Goal: Obtain resource: Obtain resource

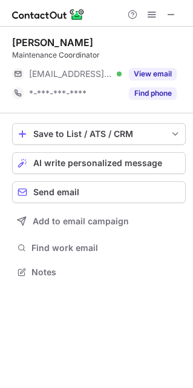
scroll to position [6, 6]
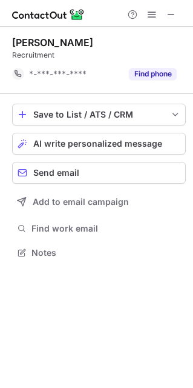
scroll to position [5, 6]
click at [31, 38] on div "Shiv Chauhan" at bounding box center [52, 42] width 81 height 12
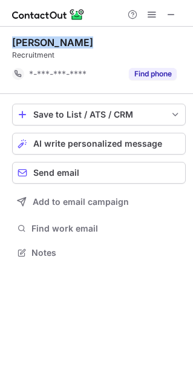
click at [31, 38] on div "Shiv Chauhan" at bounding box center [52, 42] width 81 height 12
copy div "Shiv Chauhan"
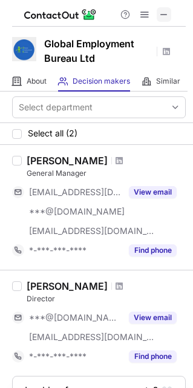
click at [166, 15] on span at bounding box center [165, 15] width 10 height 10
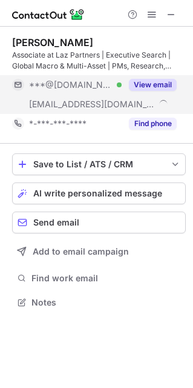
scroll to position [294, 193]
click at [156, 86] on button "View email" at bounding box center [153, 85] width 48 height 12
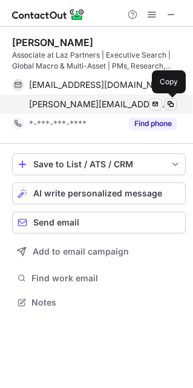
click at [166, 105] on span at bounding box center [171, 104] width 10 height 10
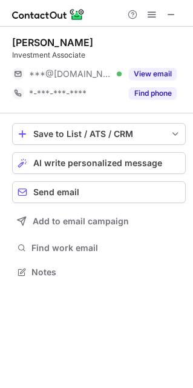
scroll to position [6, 6]
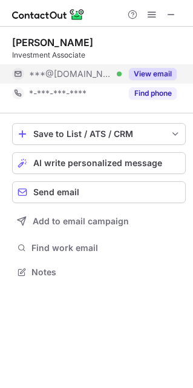
click at [146, 78] on button "View email" at bounding box center [153, 74] width 48 height 12
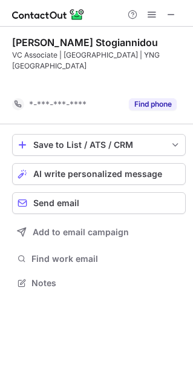
scroll to position [5, 6]
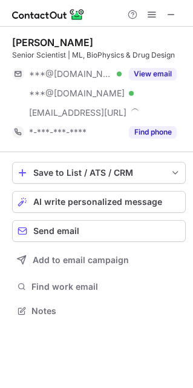
scroll to position [303, 193]
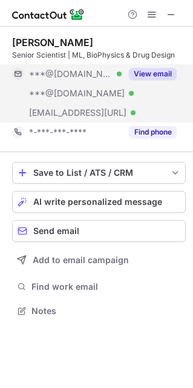
click at [164, 65] on div "View email" at bounding box center [149, 73] width 55 height 19
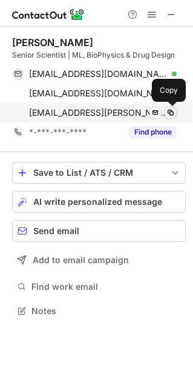
click at [170, 114] on span at bounding box center [171, 113] width 10 height 10
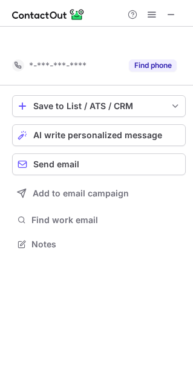
scroll to position [6, 6]
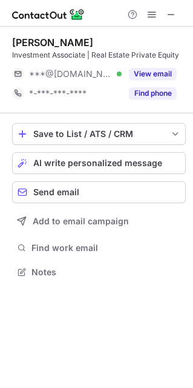
scroll to position [6, 6]
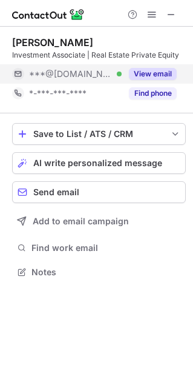
click at [166, 76] on button "View email" at bounding box center [153, 74] width 48 height 12
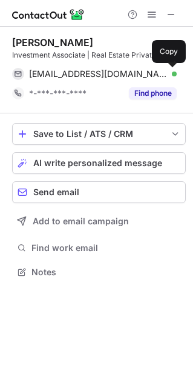
click at [171, 76] on span at bounding box center [171, 74] width 10 height 10
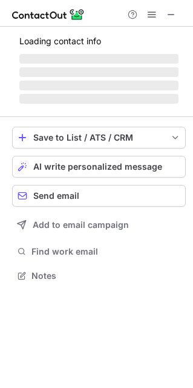
scroll to position [268, 193]
click at [192, 114] on div "Loading contact info ‌ ‌ ‌ ‌ Save to List / ATS / CRM List Select Lever Connect…" at bounding box center [96, 160] width 193 height 267
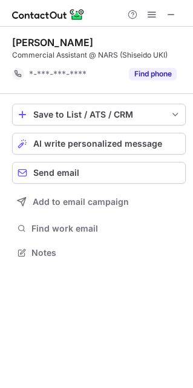
scroll to position [5, 6]
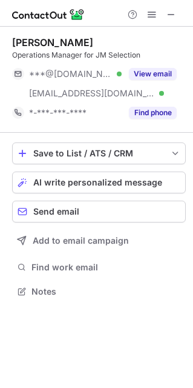
scroll to position [283, 193]
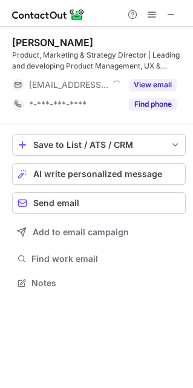
scroll to position [275, 193]
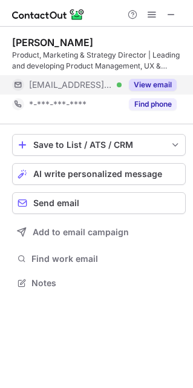
click at [153, 86] on button "View email" at bounding box center [153, 85] width 48 height 12
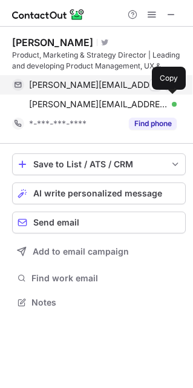
scroll to position [294, 193]
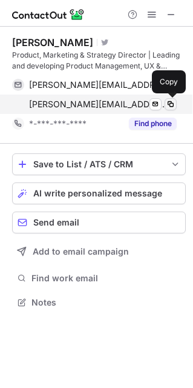
click at [172, 101] on span at bounding box center [171, 104] width 10 height 10
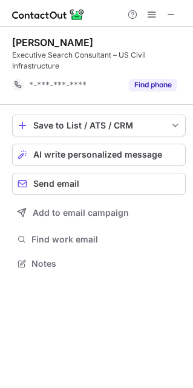
scroll to position [5, 6]
click at [56, 38] on div "Samuel Ramsdale" at bounding box center [52, 42] width 81 height 12
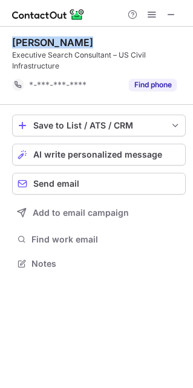
click at [56, 38] on div "Samuel Ramsdale" at bounding box center [52, 42] width 81 height 12
copy div "Samuel Ramsdale"
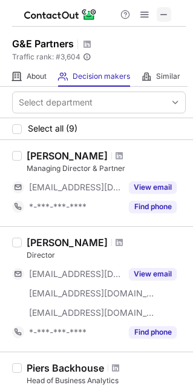
click at [164, 18] on span at bounding box center [165, 15] width 10 height 10
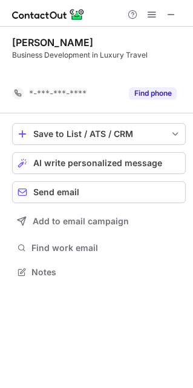
scroll to position [5, 6]
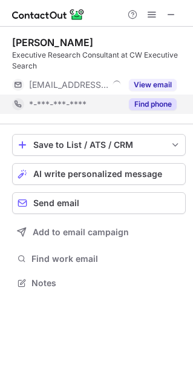
scroll to position [275, 193]
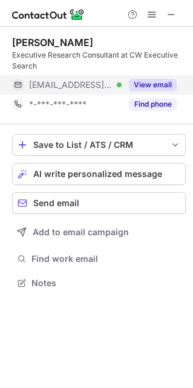
click at [139, 89] on button "View email" at bounding box center [153, 85] width 48 height 12
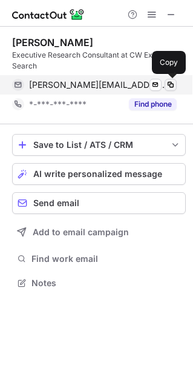
click at [171, 89] on span at bounding box center [171, 85] width 10 height 10
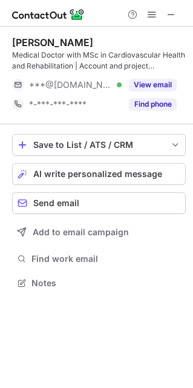
scroll to position [275, 193]
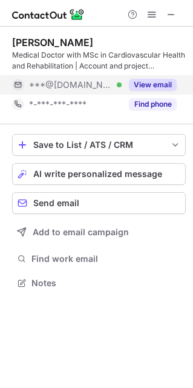
click at [137, 84] on button "View email" at bounding box center [153, 85] width 48 height 12
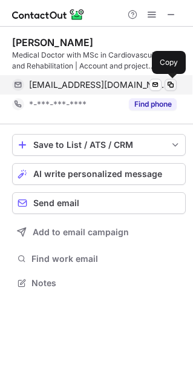
click at [173, 80] on span at bounding box center [171, 85] width 10 height 10
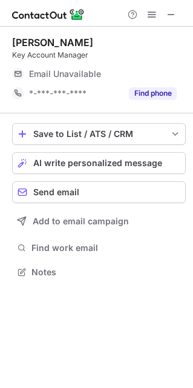
scroll to position [6, 6]
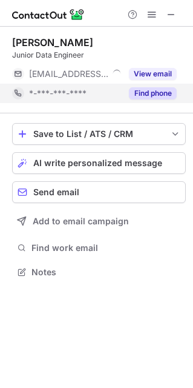
scroll to position [6, 6]
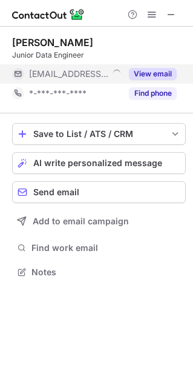
click at [143, 71] on button "View email" at bounding box center [153, 74] width 48 height 12
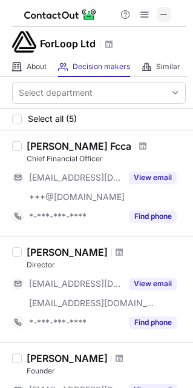
click at [160, 18] on span at bounding box center [165, 15] width 10 height 10
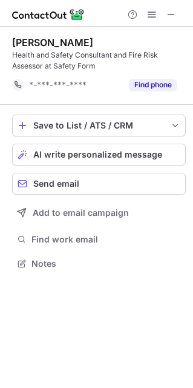
scroll to position [5, 6]
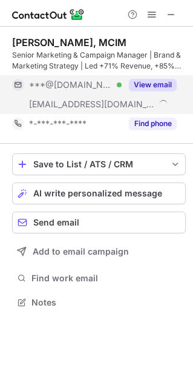
scroll to position [294, 193]
click at [133, 81] on button "View email" at bounding box center [153, 85] width 48 height 12
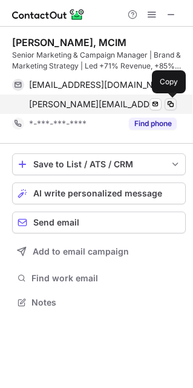
click at [170, 107] on span at bounding box center [171, 104] width 10 height 10
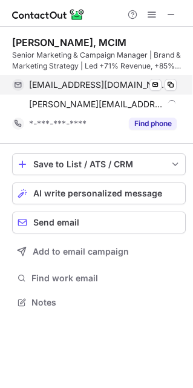
click at [173, 92] on div "juliatoledo@gmail.com Verified Send email Copy" at bounding box center [94, 84] width 165 height 19
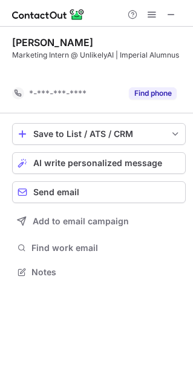
scroll to position [5, 6]
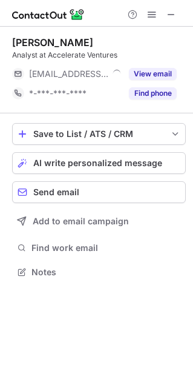
scroll to position [6, 6]
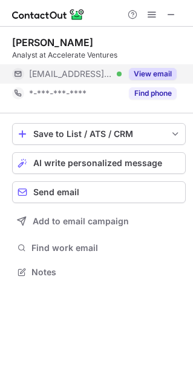
click at [149, 74] on button "View email" at bounding box center [153, 74] width 48 height 12
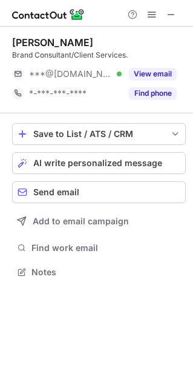
scroll to position [6, 6]
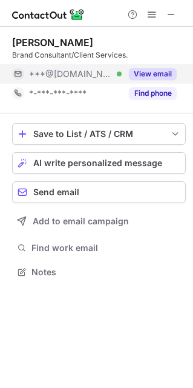
click at [166, 75] on button "View email" at bounding box center [153, 74] width 48 height 12
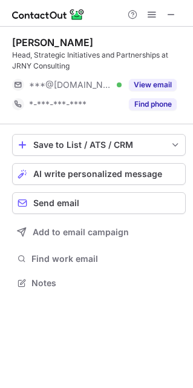
scroll to position [275, 193]
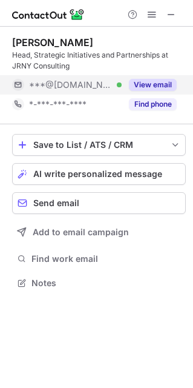
click at [140, 80] on button "View email" at bounding box center [153, 85] width 48 height 12
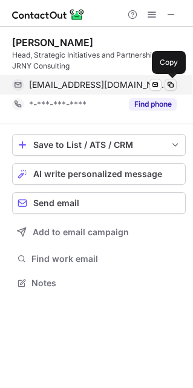
click at [167, 86] on span at bounding box center [171, 85] width 10 height 10
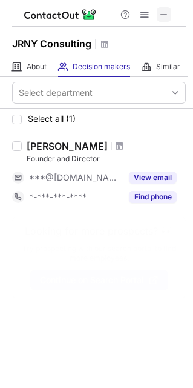
click at [166, 19] on span at bounding box center [165, 15] width 10 height 10
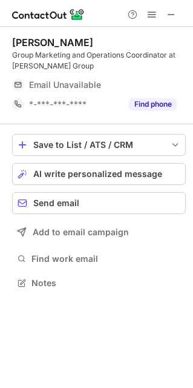
scroll to position [275, 193]
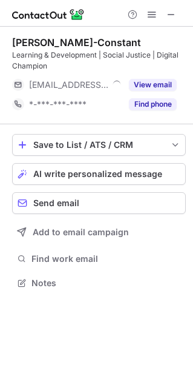
scroll to position [275, 193]
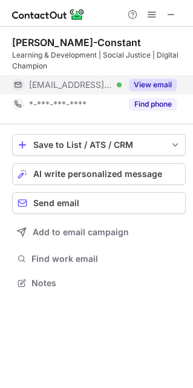
click at [141, 86] on button "View email" at bounding box center [153, 85] width 48 height 12
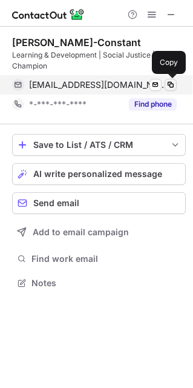
click at [173, 87] on span at bounding box center [171, 85] width 10 height 10
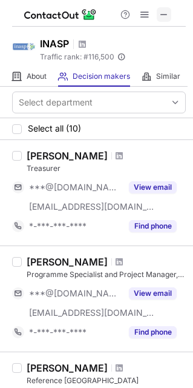
click at [164, 20] on div at bounding box center [99, 13] width 174 height 27
click at [164, 19] on span at bounding box center [165, 15] width 10 height 10
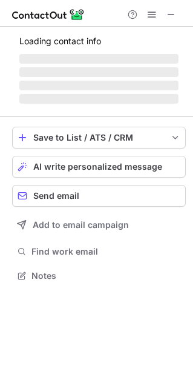
scroll to position [275, 193]
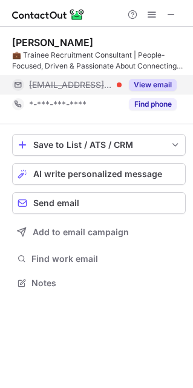
click at [146, 81] on button "View email" at bounding box center [153, 85] width 48 height 12
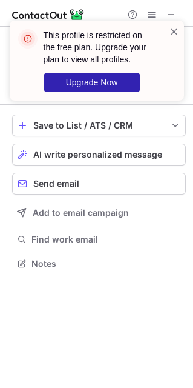
scroll to position [5, 6]
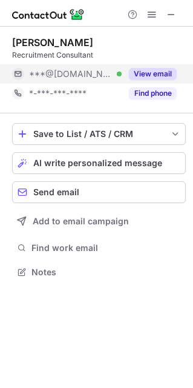
scroll to position [6, 6]
click at [152, 78] on button "View email" at bounding box center [153, 74] width 48 height 12
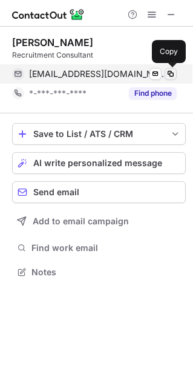
click at [172, 71] on span at bounding box center [171, 74] width 10 height 10
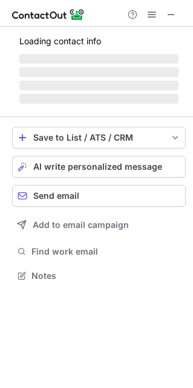
scroll to position [294, 193]
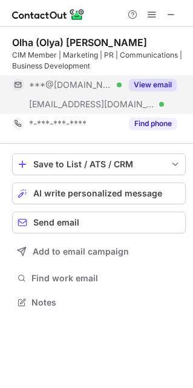
click at [176, 82] on button "View email" at bounding box center [153, 85] width 48 height 12
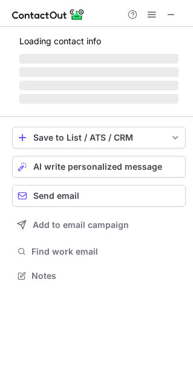
scroll to position [283, 193]
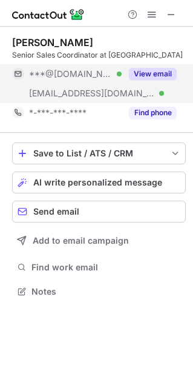
click at [155, 76] on button "View email" at bounding box center [153, 74] width 48 height 12
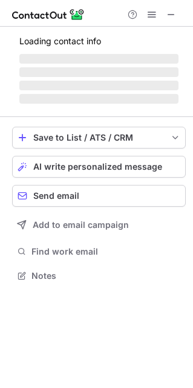
scroll to position [6, 6]
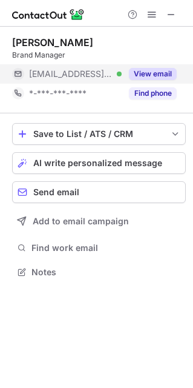
click at [132, 72] on button "View email" at bounding box center [153, 74] width 48 height 12
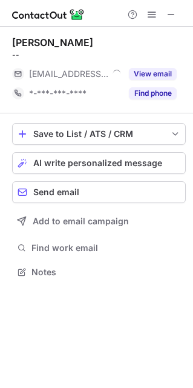
scroll to position [6, 6]
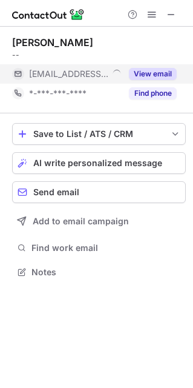
click at [132, 82] on div "View email" at bounding box center [149, 73] width 55 height 19
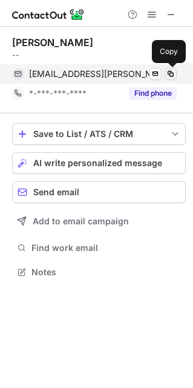
click at [175, 73] on button at bounding box center [171, 74] width 12 height 12
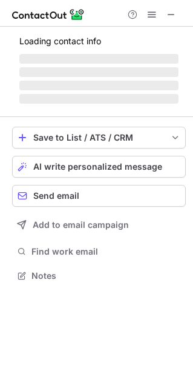
scroll to position [294, 193]
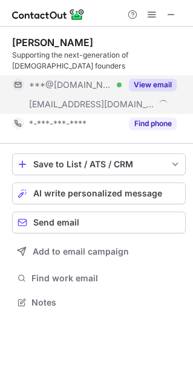
click at [138, 81] on button "View email" at bounding box center [153, 85] width 48 height 12
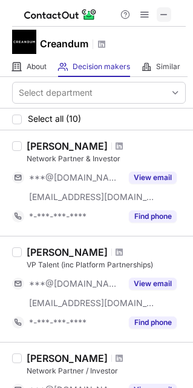
click at [163, 15] on span at bounding box center [165, 15] width 10 height 10
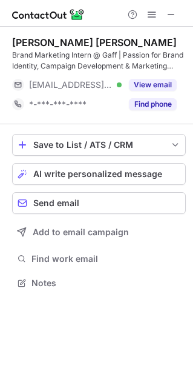
scroll to position [275, 193]
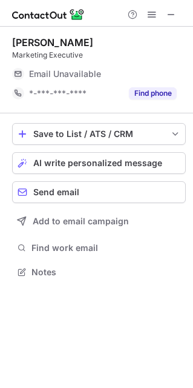
scroll to position [6, 6]
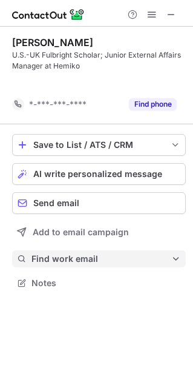
scroll to position [5, 6]
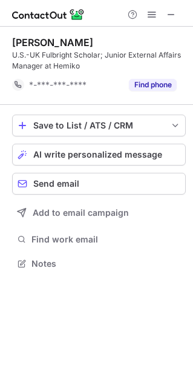
click at [59, 45] on div "[PERSON_NAME]" at bounding box center [52, 42] width 81 height 12
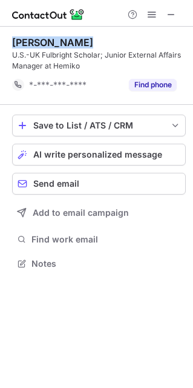
click at [59, 45] on div "[PERSON_NAME]" at bounding box center [52, 42] width 81 height 12
copy div "[PERSON_NAME]"
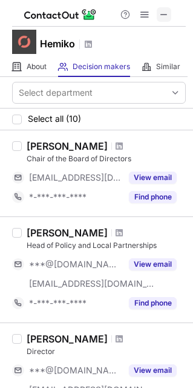
click at [161, 19] on span at bounding box center [165, 15] width 10 height 10
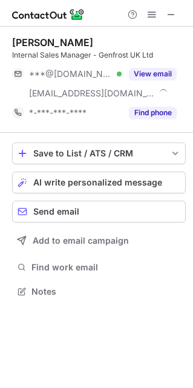
scroll to position [283, 193]
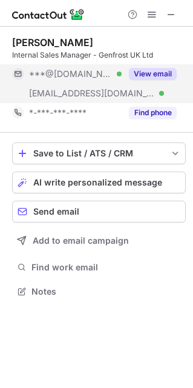
click at [146, 82] on div "View email" at bounding box center [149, 73] width 55 height 19
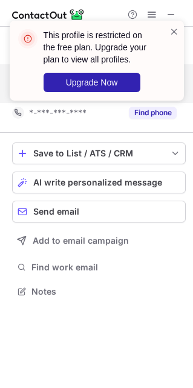
click at [173, 22] on div "This profile is restricted on the free plan. Upgrade your plan to view all prof…" at bounding box center [97, 61] width 175 height 80
click at [175, 27] on span at bounding box center [175, 31] width 10 height 12
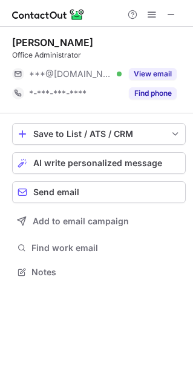
scroll to position [6, 6]
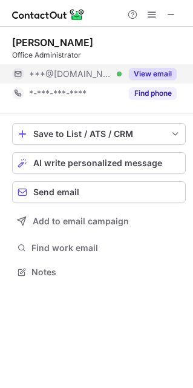
click at [153, 74] on button "View email" at bounding box center [153, 74] width 48 height 12
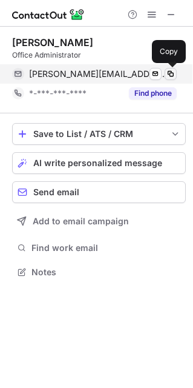
click at [169, 75] on span at bounding box center [171, 74] width 10 height 10
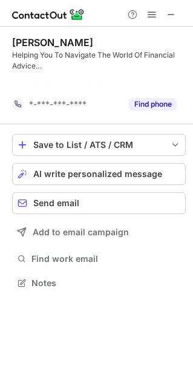
scroll to position [5, 6]
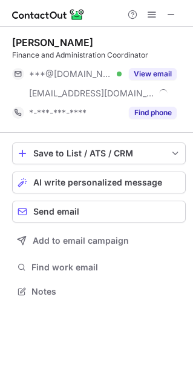
scroll to position [283, 193]
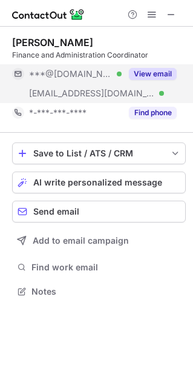
click at [166, 68] on button "View email" at bounding box center [153, 74] width 48 height 12
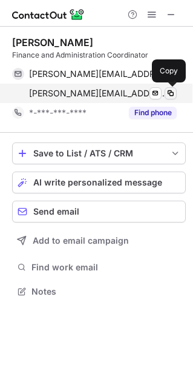
click at [175, 92] on span at bounding box center [171, 94] width 10 height 10
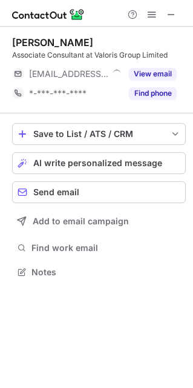
scroll to position [6, 6]
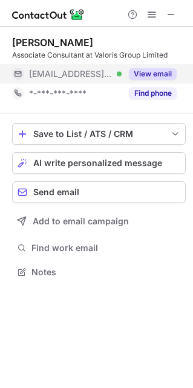
click at [147, 72] on button "View email" at bounding box center [153, 74] width 48 height 12
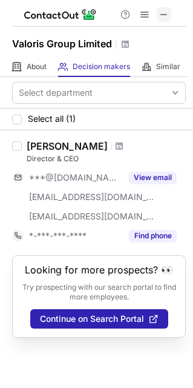
click at [171, 15] on button at bounding box center [164, 14] width 15 height 15
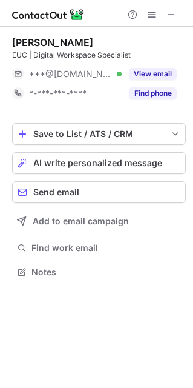
scroll to position [6, 6]
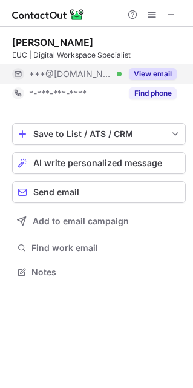
click at [159, 76] on button "View email" at bounding box center [153, 74] width 48 height 12
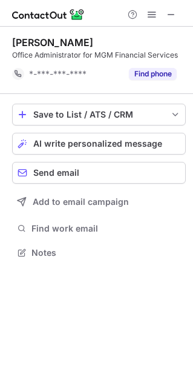
scroll to position [5, 6]
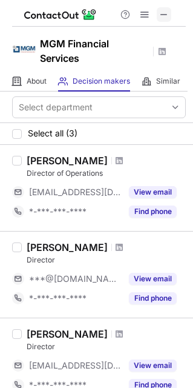
click at [163, 16] on span at bounding box center [165, 15] width 10 height 10
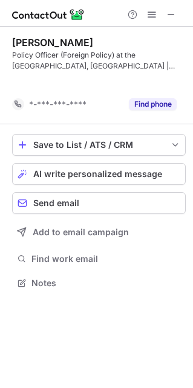
scroll to position [5, 6]
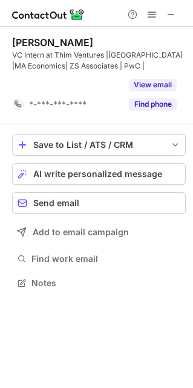
scroll to position [5, 6]
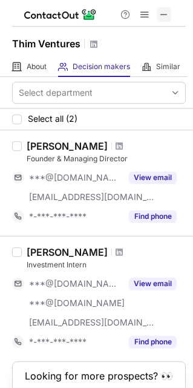
click at [164, 14] on span at bounding box center [165, 15] width 10 height 10
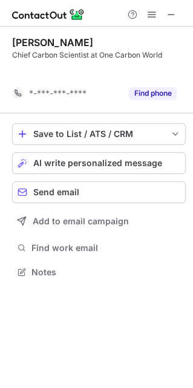
scroll to position [5, 6]
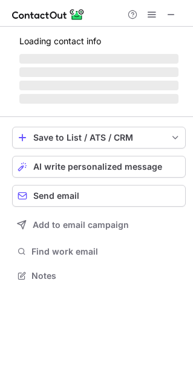
scroll to position [294, 193]
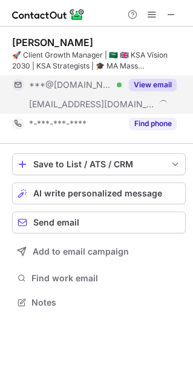
click at [138, 89] on button "View email" at bounding box center [153, 85] width 48 height 12
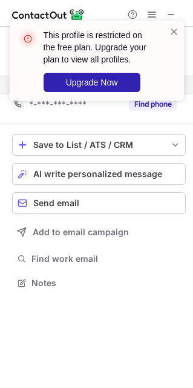
scroll to position [6, 6]
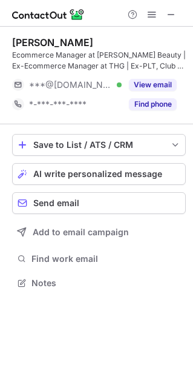
scroll to position [275, 193]
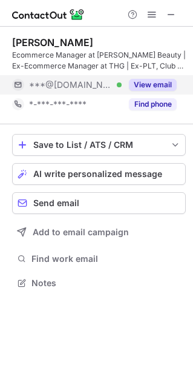
click at [138, 82] on button "View email" at bounding box center [153, 85] width 48 height 12
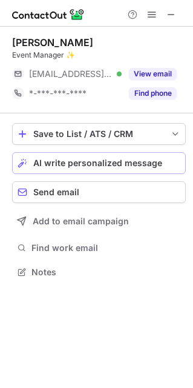
scroll to position [6, 6]
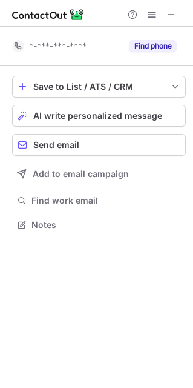
scroll to position [6, 6]
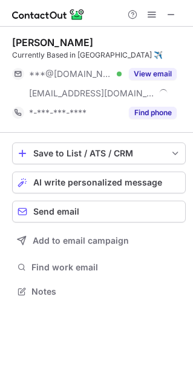
scroll to position [283, 193]
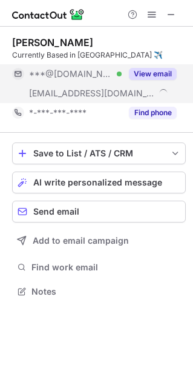
click at [146, 78] on button "View email" at bounding box center [153, 74] width 48 height 12
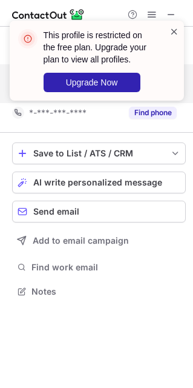
click at [173, 36] on span at bounding box center [175, 31] width 10 height 12
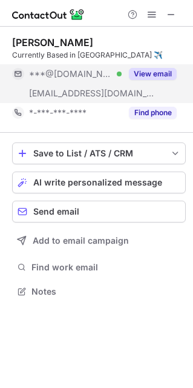
click at [173, 36] on span at bounding box center [175, 31] width 10 height 12
click at [155, 22] on div at bounding box center [96, 13] width 193 height 27
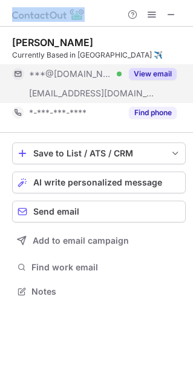
click at [155, 22] on div at bounding box center [96, 13] width 193 height 27
click at [155, 15] on span at bounding box center [152, 15] width 10 height 10
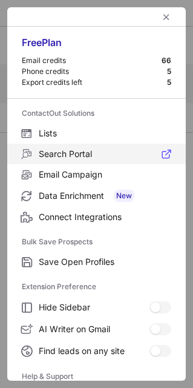
scroll to position [116, 0]
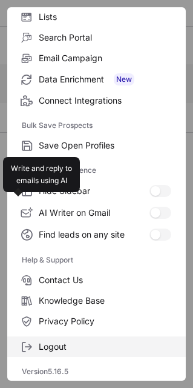
click at [84, 346] on span "Logout" at bounding box center [105, 346] width 133 height 11
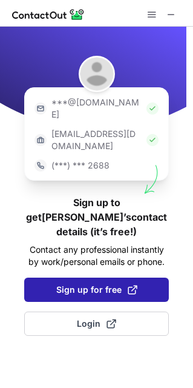
click at [119, 284] on span "Sign up for free" at bounding box center [96, 290] width 81 height 12
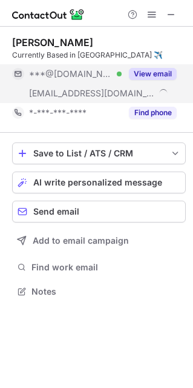
scroll to position [283, 193]
click at [158, 78] on button "View email" at bounding box center [153, 74] width 48 height 12
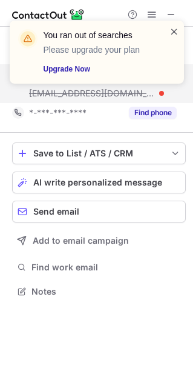
click at [175, 27] on span at bounding box center [175, 31] width 10 height 12
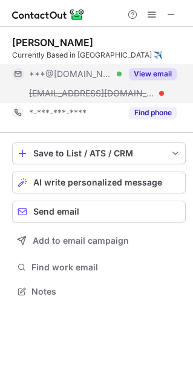
click at [150, 13] on div "You ran out of searches Please upgrade your plan Upgrade Now" at bounding box center [97, 20] width 194 height 24
click at [150, 13] on span at bounding box center [152, 15] width 10 height 10
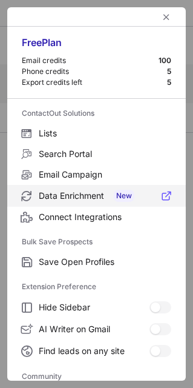
scroll to position [162, 0]
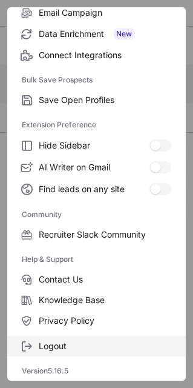
click at [75, 336] on label "Logout" at bounding box center [96, 346] width 179 height 21
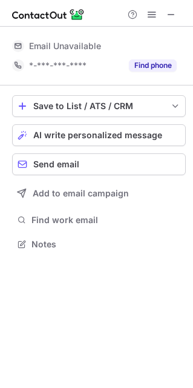
scroll to position [0, 0]
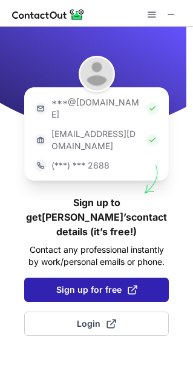
click at [116, 284] on span "Sign up for free" at bounding box center [96, 290] width 81 height 12
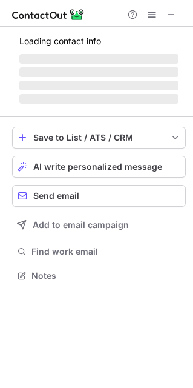
scroll to position [283, 193]
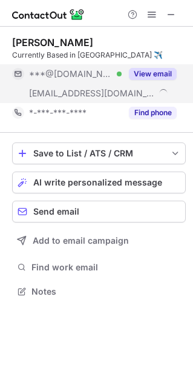
click at [150, 68] on button "View email" at bounding box center [153, 74] width 48 height 12
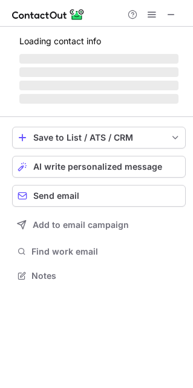
scroll to position [283, 193]
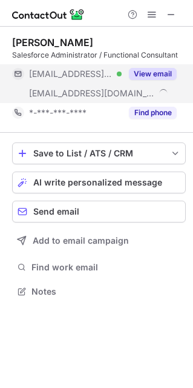
click at [155, 73] on button "View email" at bounding box center [153, 74] width 48 height 12
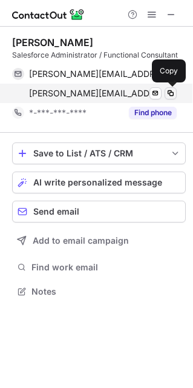
click at [171, 96] on span at bounding box center [171, 94] width 10 height 10
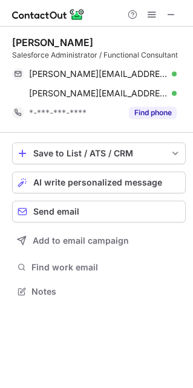
click at [61, 47] on div "[PERSON_NAME]" at bounding box center [52, 42] width 81 height 12
click at [61, 47] on div "Penny Cooper" at bounding box center [52, 42] width 81 height 12
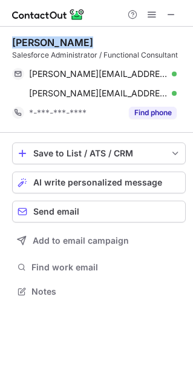
click at [61, 47] on div "Penny Cooper" at bounding box center [52, 42] width 81 height 12
copy div "Penny Cooper"
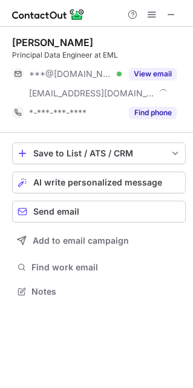
scroll to position [283, 193]
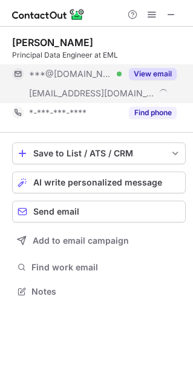
click at [129, 75] on button "View email" at bounding box center [153, 74] width 48 height 12
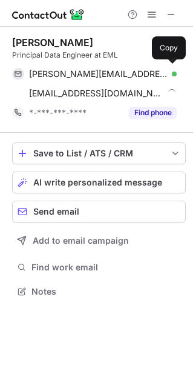
click at [131, 75] on div "kevin_race@hotmail.com Verified" at bounding box center [103, 74] width 148 height 11
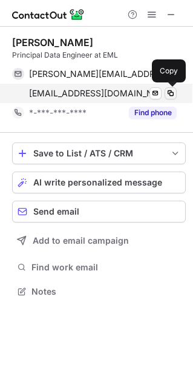
click at [168, 92] on span at bounding box center [171, 94] width 10 height 10
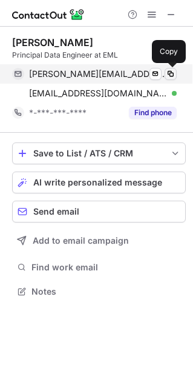
click at [169, 73] on span at bounding box center [171, 74] width 10 height 10
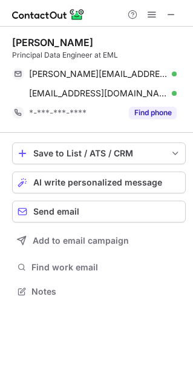
click at [53, 49] on div "Kevin Race Principal Data Engineer at EML" at bounding box center [99, 48] width 174 height 24
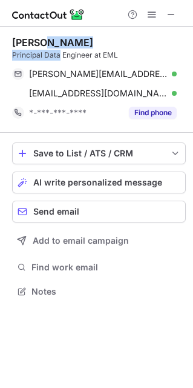
drag, startPoint x: 53, startPoint y: 49, endPoint x: 52, endPoint y: 40, distance: 8.7
click at [52, 40] on div "Kevin Race Principal Data Engineer at EML" at bounding box center [99, 48] width 174 height 24
click at [52, 40] on div "Kevin Race" at bounding box center [52, 42] width 81 height 12
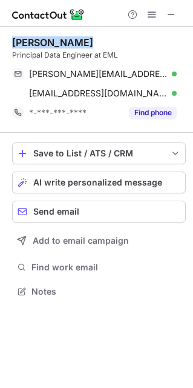
click at [52, 40] on div "Kevin Race" at bounding box center [52, 42] width 81 height 12
copy div "Kevin Race"
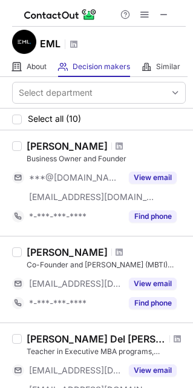
click at [171, 7] on div at bounding box center [145, 14] width 58 height 15
click at [164, 10] on span at bounding box center [165, 15] width 10 height 10
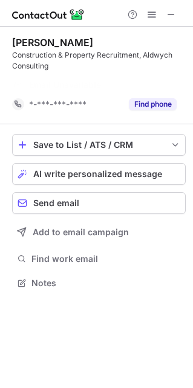
scroll to position [5, 6]
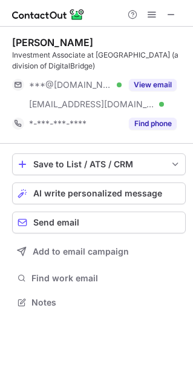
scroll to position [294, 193]
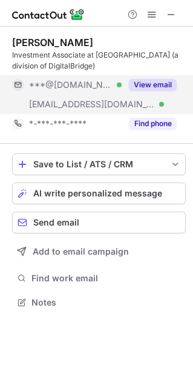
click at [148, 82] on button "View email" at bounding box center [153, 85] width 48 height 12
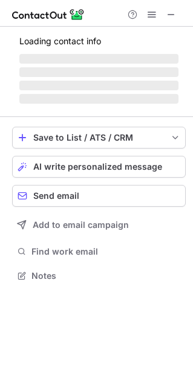
scroll to position [294, 193]
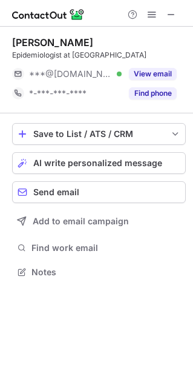
scroll to position [6, 6]
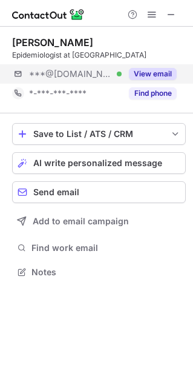
click at [178, 75] on div "***@gmail.com Verified View email" at bounding box center [99, 73] width 174 height 19
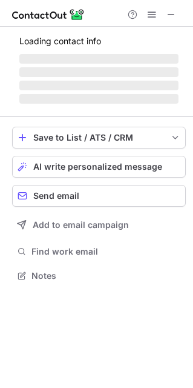
scroll to position [235, 193]
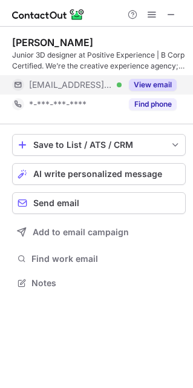
click at [155, 83] on button "View email" at bounding box center [153, 85] width 48 height 12
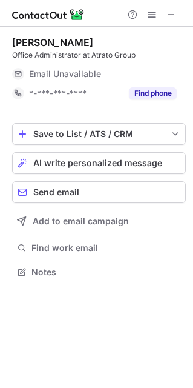
scroll to position [6, 6]
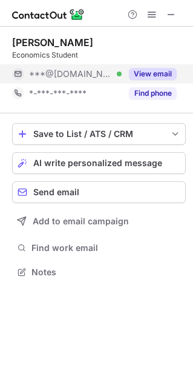
scroll to position [6, 6]
click at [158, 69] on button "View email" at bounding box center [153, 74] width 48 height 12
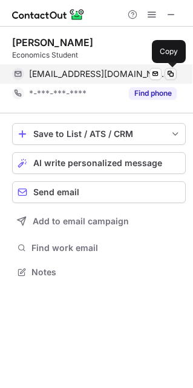
click at [168, 78] on span at bounding box center [171, 74] width 10 height 10
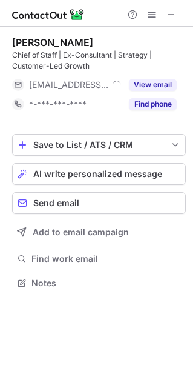
scroll to position [275, 193]
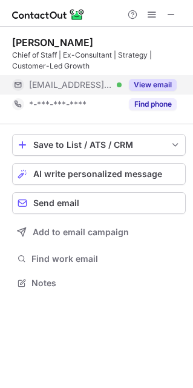
click at [129, 85] on button "View email" at bounding box center [153, 85] width 48 height 12
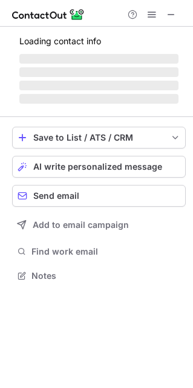
scroll to position [275, 193]
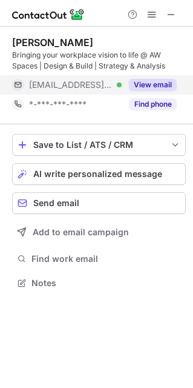
click at [151, 82] on button "View email" at bounding box center [153, 85] width 48 height 12
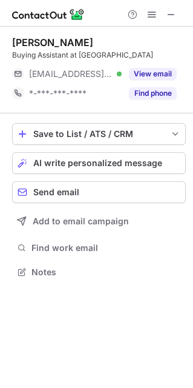
scroll to position [6, 6]
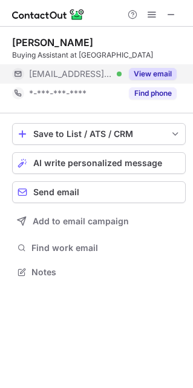
click at [158, 74] on button "View email" at bounding box center [153, 74] width 48 height 12
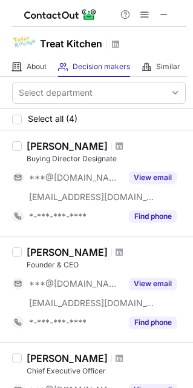
click at [146, 1] on div at bounding box center [99, 13] width 174 height 27
click at [164, 12] on span at bounding box center [165, 15] width 10 height 10
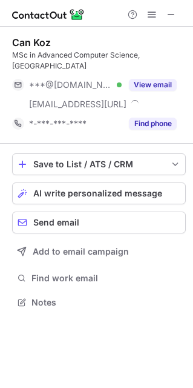
scroll to position [294, 193]
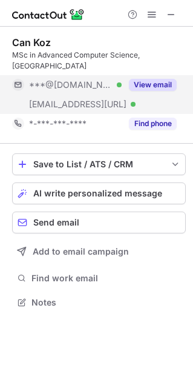
click at [167, 93] on div "View email" at bounding box center [149, 84] width 55 height 19
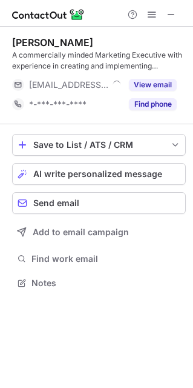
scroll to position [275, 193]
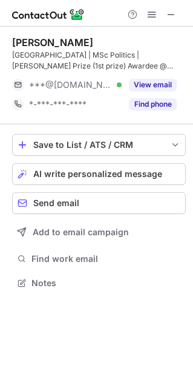
scroll to position [275, 193]
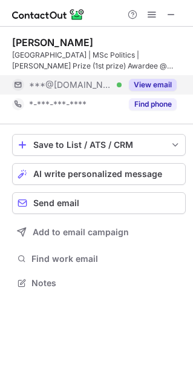
click at [162, 86] on button "View email" at bounding box center [153, 85] width 48 height 12
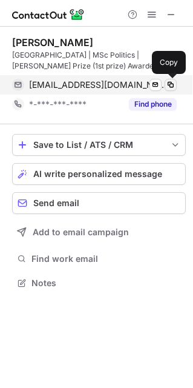
click at [170, 86] on span at bounding box center [171, 85] width 10 height 10
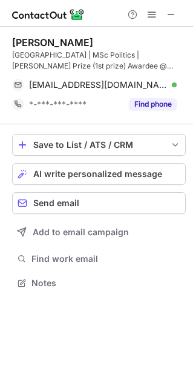
click at [82, 47] on div "Nachiket Midha" at bounding box center [52, 42] width 81 height 12
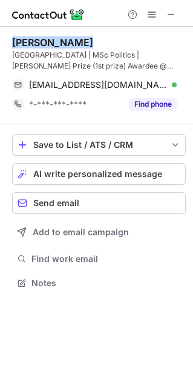
click at [82, 47] on div "Nachiket Midha" at bounding box center [52, 42] width 81 height 12
copy div "Nachiket Midha"
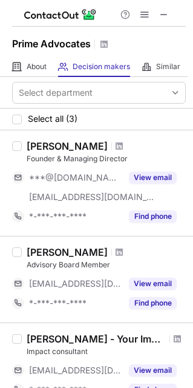
click at [164, 23] on div at bounding box center [99, 13] width 174 height 27
click at [166, 10] on span at bounding box center [165, 15] width 10 height 10
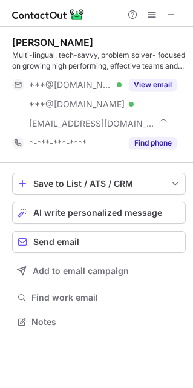
scroll to position [314, 193]
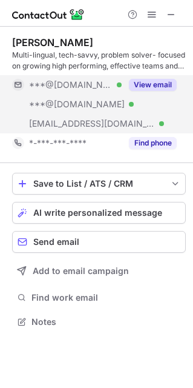
click at [170, 89] on button "View email" at bounding box center [153, 85] width 48 height 12
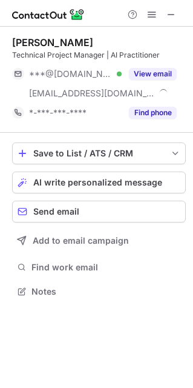
scroll to position [283, 193]
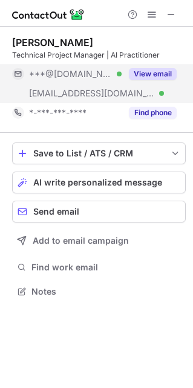
click at [149, 76] on button "View email" at bounding box center [153, 74] width 48 height 12
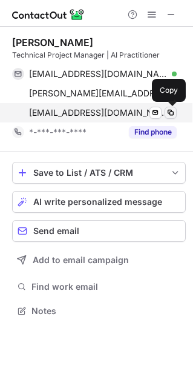
click at [176, 110] on button at bounding box center [171, 113] width 12 height 12
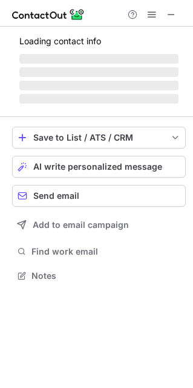
scroll to position [283, 193]
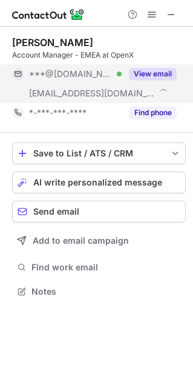
click at [144, 74] on button "View email" at bounding box center [153, 74] width 48 height 12
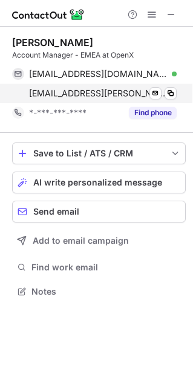
click at [171, 99] on div "valeska.molnar@openx.com Verified Send email Copy" at bounding box center [94, 93] width 165 height 19
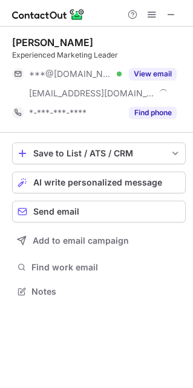
scroll to position [283, 193]
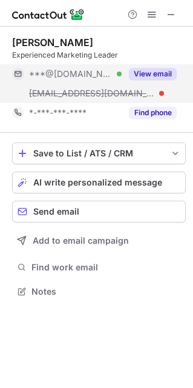
click at [155, 71] on button "View email" at bounding box center [153, 74] width 48 height 12
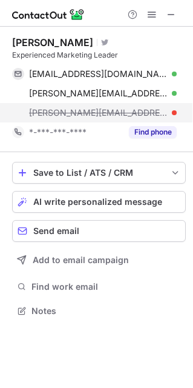
scroll to position [303, 193]
click at [87, 112] on span "tracey@enreachcampaigns.com" at bounding box center [98, 112] width 139 height 11
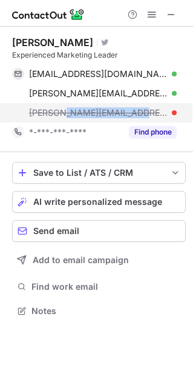
click at [87, 112] on span "tracey@enreachcampaigns.com" at bounding box center [98, 112] width 139 height 11
copy span "tracey@enreachcampaigns.com"
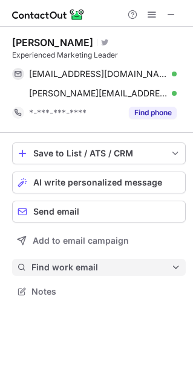
scroll to position [283, 193]
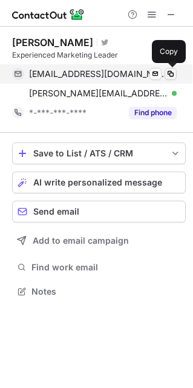
click at [169, 76] on span at bounding box center [171, 74] width 10 height 10
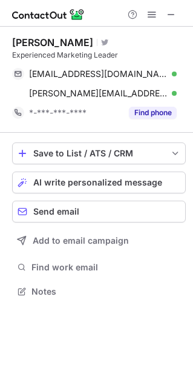
click at [62, 44] on div "Tracey Thompson" at bounding box center [52, 42] width 81 height 12
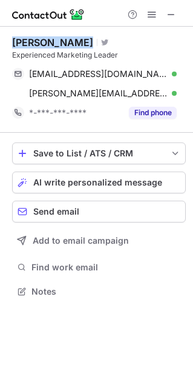
click at [62, 44] on div "Tracey Thompson" at bounding box center [52, 42] width 81 height 12
copy div "Tracey Thompson"
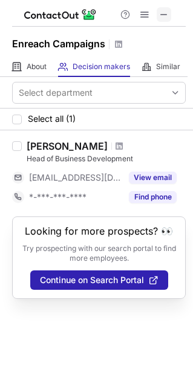
click at [163, 16] on span at bounding box center [165, 15] width 10 height 10
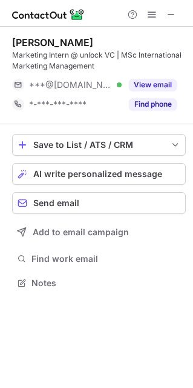
scroll to position [275, 193]
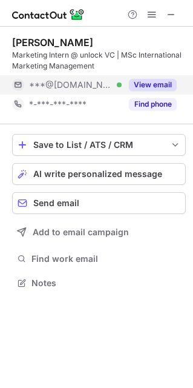
click at [158, 86] on button "View email" at bounding box center [153, 85] width 48 height 12
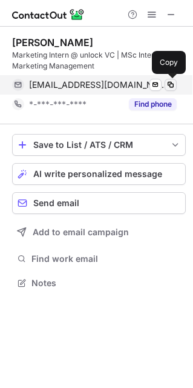
click at [168, 86] on span at bounding box center [171, 85] width 10 height 10
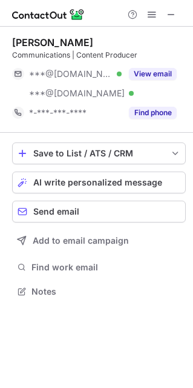
scroll to position [283, 193]
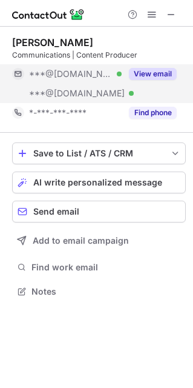
click at [146, 81] on div "View email" at bounding box center [149, 73] width 55 height 19
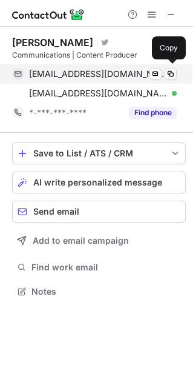
click at [161, 81] on div "kathrynkynes@gmail.com Verified Send email Copy" at bounding box center [94, 73] width 165 height 19
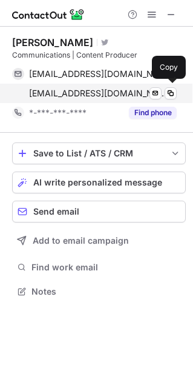
click at [172, 100] on div "finalfantasykat@yahoo.co.uk Verified Send email Copy" at bounding box center [94, 93] width 165 height 19
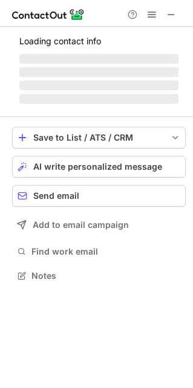
scroll to position [333, 193]
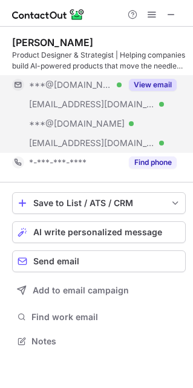
click at [158, 79] on button "View email" at bounding box center [153, 85] width 48 height 12
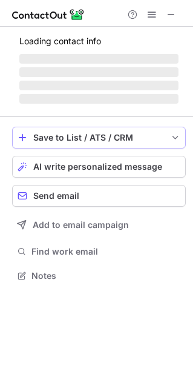
scroll to position [294, 193]
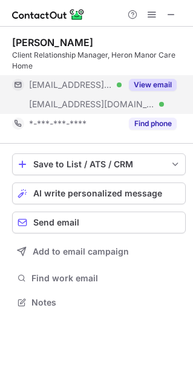
click at [138, 78] on div "View email" at bounding box center [149, 84] width 55 height 19
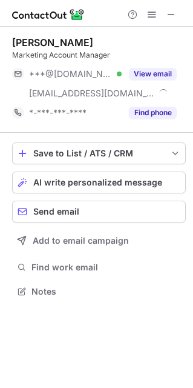
scroll to position [283, 193]
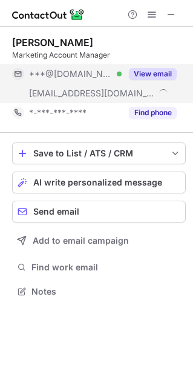
click at [171, 74] on button "View email" at bounding box center [153, 74] width 48 height 12
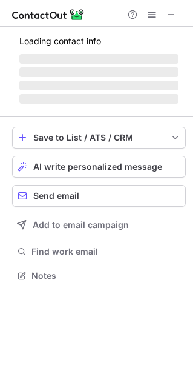
scroll to position [235, 193]
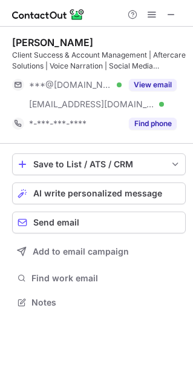
scroll to position [294, 193]
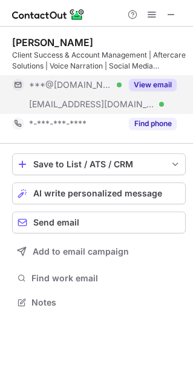
click at [170, 79] on button "View email" at bounding box center [153, 85] width 48 height 12
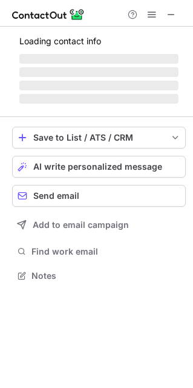
scroll to position [283, 193]
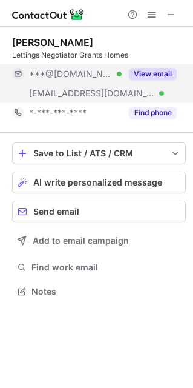
click at [151, 75] on button "View email" at bounding box center [153, 74] width 48 height 12
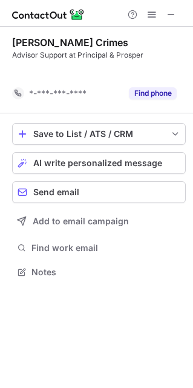
scroll to position [5, 6]
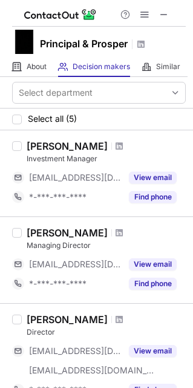
click at [153, 11] on div "Help & Support" at bounding box center [145, 14] width 58 height 15
click at [162, 15] on span at bounding box center [165, 15] width 10 height 10
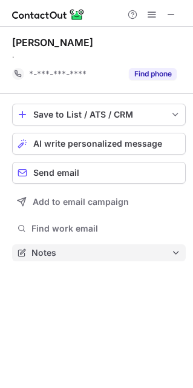
scroll to position [5, 6]
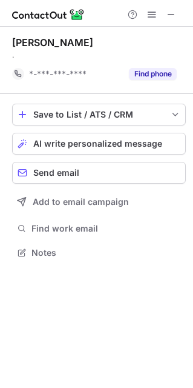
click at [72, 378] on div "[PERSON_NAME] . *-***-***-**** Find phone Save to List / ATS / CRM List Select …" at bounding box center [96, 207] width 193 height 361
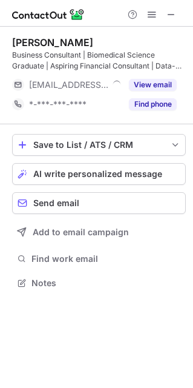
scroll to position [275, 193]
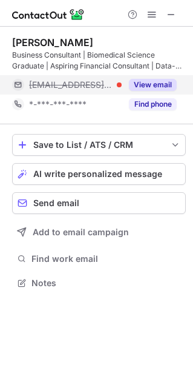
click at [150, 84] on button "View email" at bounding box center [153, 85] width 48 height 12
click at [172, 86] on div "sr@lqgroup.org.uk" at bounding box center [103, 84] width 148 height 11
click at [67, 81] on span "sr@lqgroup.org.uk" at bounding box center [98, 84] width 139 height 11
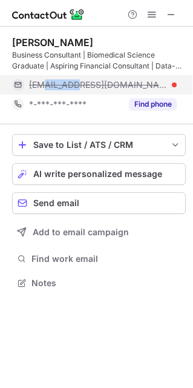
click at [67, 81] on span "sr@lqgroup.org.uk" at bounding box center [98, 84] width 139 height 11
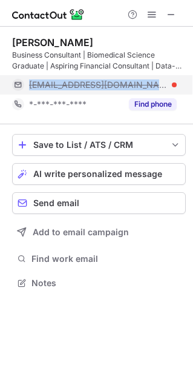
click at [67, 81] on span "sr@lqgroup.org.uk" at bounding box center [98, 84] width 139 height 11
copy span "sr@lqgroup.org.uk"
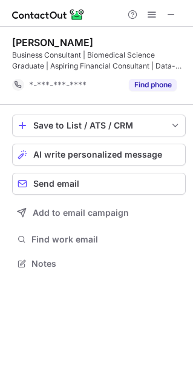
scroll to position [5, 6]
click at [30, 44] on div "Sarfaraz R." at bounding box center [52, 42] width 81 height 12
copy div "Sarfaraz"
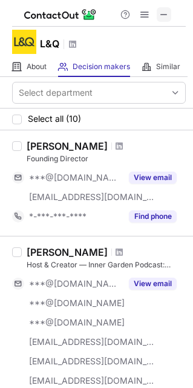
click at [161, 15] on span at bounding box center [165, 15] width 10 height 10
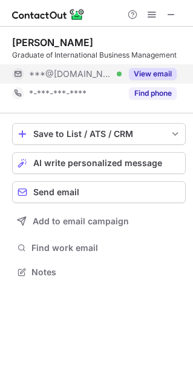
scroll to position [6, 6]
click at [153, 70] on button "View email" at bounding box center [153, 74] width 48 height 12
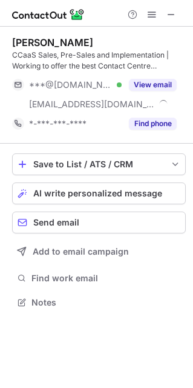
scroll to position [294, 193]
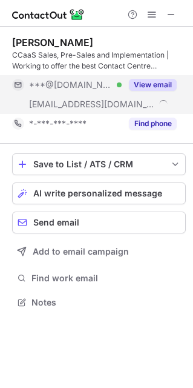
click at [155, 87] on button "View email" at bounding box center [153, 85] width 48 height 12
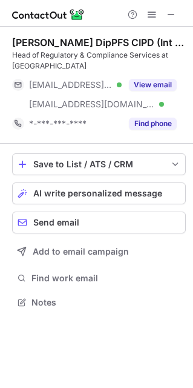
scroll to position [294, 193]
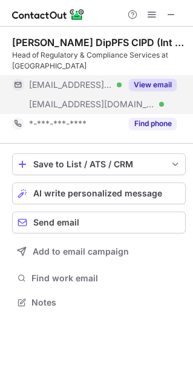
click at [152, 87] on button "View email" at bounding box center [153, 85] width 48 height 12
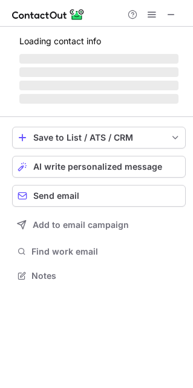
scroll to position [6, 6]
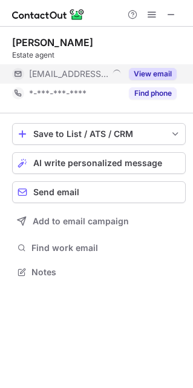
click at [146, 72] on button "View email" at bounding box center [153, 74] width 48 height 12
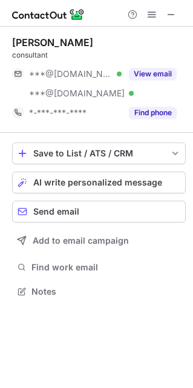
scroll to position [283, 193]
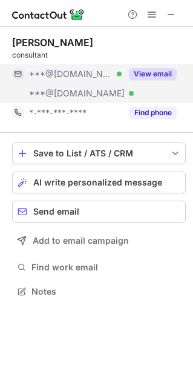
click at [146, 79] on button "View email" at bounding box center [153, 74] width 48 height 12
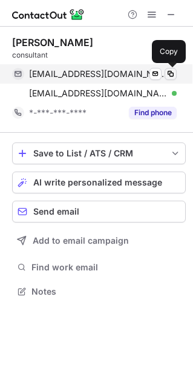
click at [173, 72] on span at bounding box center [171, 74] width 10 height 10
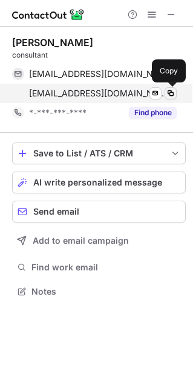
click at [168, 91] on span at bounding box center [171, 94] width 10 height 10
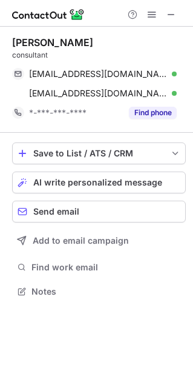
click at [24, 41] on div "[PERSON_NAME]" at bounding box center [52, 42] width 81 height 12
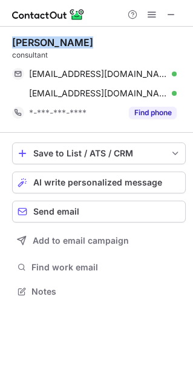
click at [24, 41] on div "[PERSON_NAME]" at bounding box center [52, 42] width 81 height 12
copy div "[PERSON_NAME]"
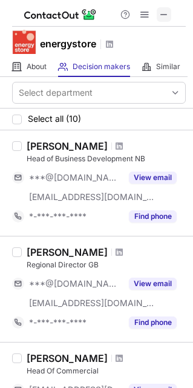
click at [161, 11] on span at bounding box center [165, 15] width 10 height 10
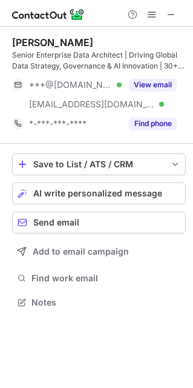
scroll to position [294, 193]
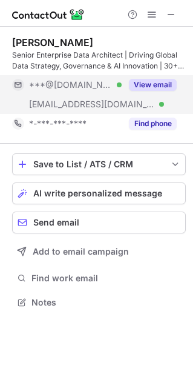
click at [153, 89] on button "View email" at bounding box center [153, 85] width 48 height 12
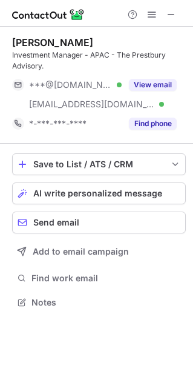
scroll to position [294, 193]
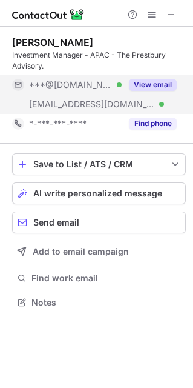
click at [140, 82] on button "View email" at bounding box center [153, 85] width 48 height 12
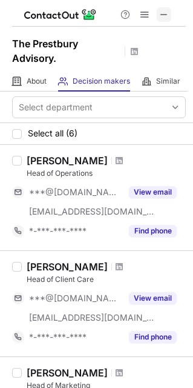
click at [166, 16] on span at bounding box center [165, 15] width 10 height 10
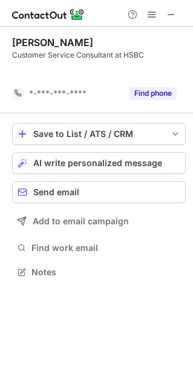
scroll to position [5, 6]
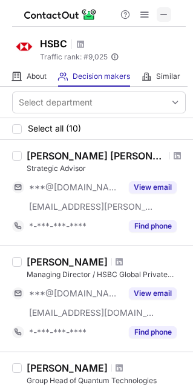
click at [166, 15] on span at bounding box center [165, 15] width 10 height 10
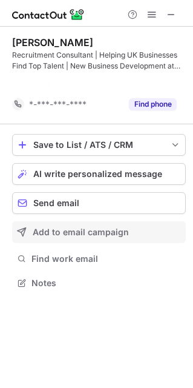
scroll to position [5, 6]
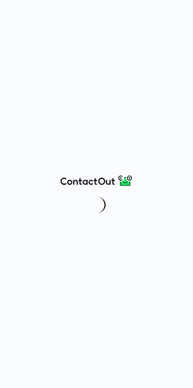
drag, startPoint x: 0, startPoint y: 0, endPoint x: 68, endPoint y: 84, distance: 107.8
click at [68, 84] on div at bounding box center [96, 194] width 193 height 388
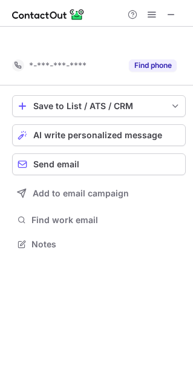
scroll to position [6, 6]
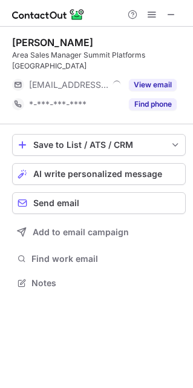
scroll to position [6, 6]
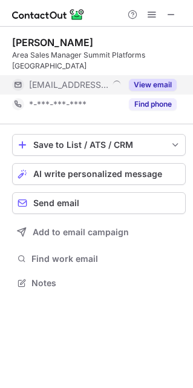
click at [169, 79] on button "View email" at bounding box center [153, 85] width 48 height 12
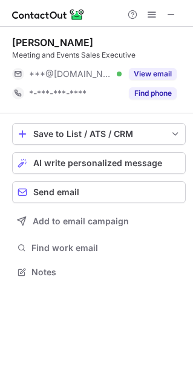
scroll to position [6, 6]
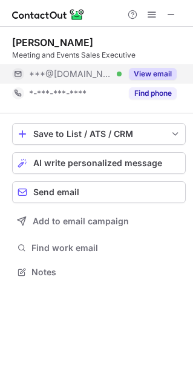
click at [136, 70] on button "View email" at bounding box center [153, 74] width 48 height 12
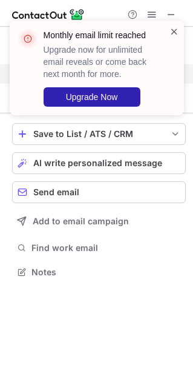
click at [173, 33] on span at bounding box center [175, 31] width 10 height 12
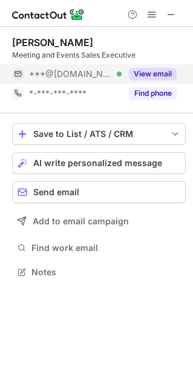
click at [135, 76] on button "View email" at bounding box center [153, 74] width 48 height 12
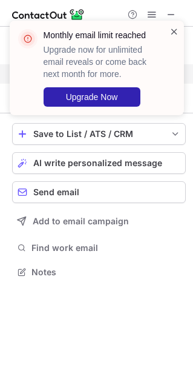
click at [173, 31] on span at bounding box center [175, 31] width 10 height 12
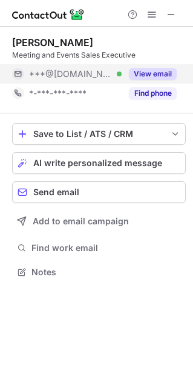
click at [150, 19] on span at bounding box center [152, 15] width 10 height 10
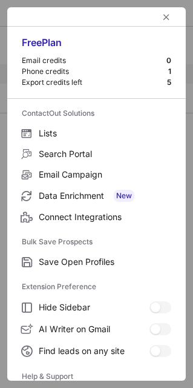
scroll to position [116, 0]
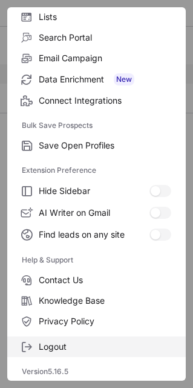
click at [88, 340] on label "Logout" at bounding box center [96, 347] width 179 height 21
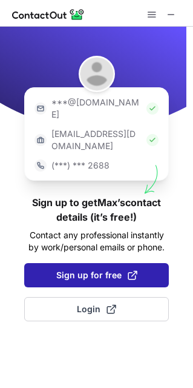
click at [108, 269] on span "Sign up for free" at bounding box center [96, 275] width 81 height 12
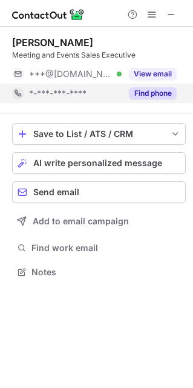
scroll to position [6, 6]
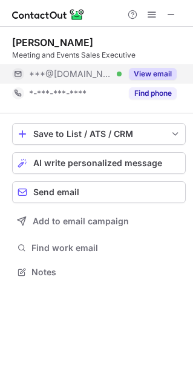
click at [149, 73] on button "View email" at bounding box center [153, 74] width 48 height 12
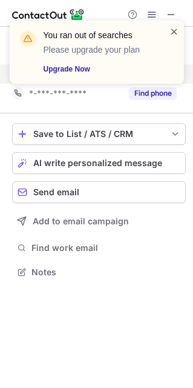
click at [172, 33] on span at bounding box center [175, 31] width 10 height 12
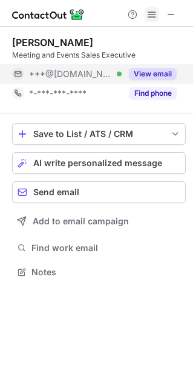
click at [150, 16] on span at bounding box center [152, 15] width 10 height 10
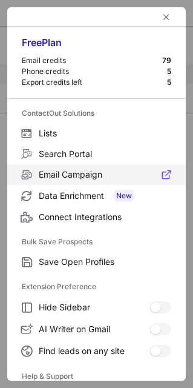
scroll to position [116, 0]
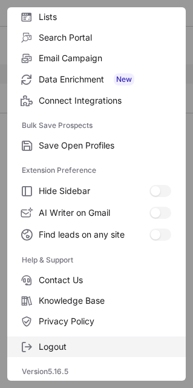
click at [77, 345] on span "Logout" at bounding box center [105, 346] width 133 height 11
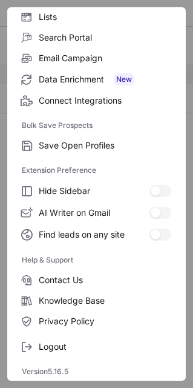
scroll to position [0, 0]
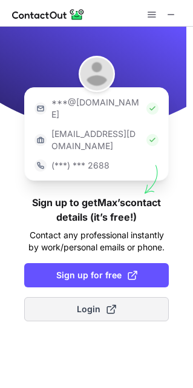
click at [109, 304] on span at bounding box center [112, 309] width 10 height 10
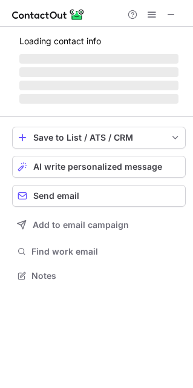
scroll to position [6, 6]
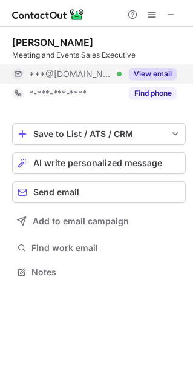
click at [126, 76] on div "View email" at bounding box center [149, 73] width 55 height 19
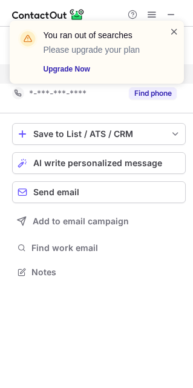
click at [175, 32] on span at bounding box center [175, 31] width 10 height 12
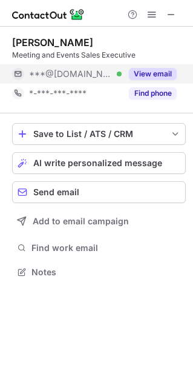
click at [153, 12] on span at bounding box center [152, 15] width 10 height 10
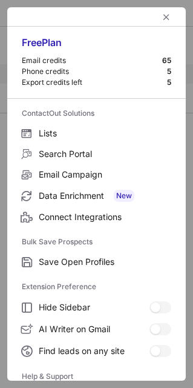
scroll to position [116, 0]
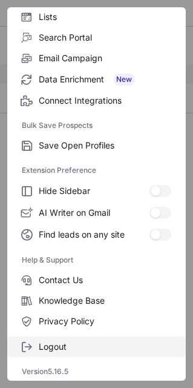
click at [58, 337] on label "Logout" at bounding box center [96, 347] width 179 height 21
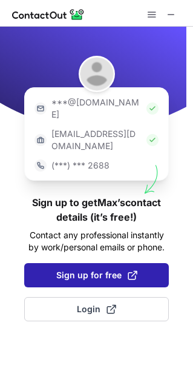
click at [113, 269] on span "Sign up for free" at bounding box center [96, 275] width 81 height 12
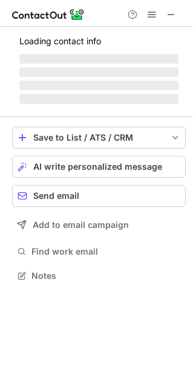
scroll to position [6, 6]
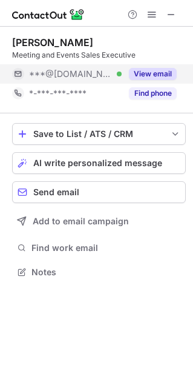
click at [140, 68] on button "View email" at bounding box center [153, 74] width 48 height 12
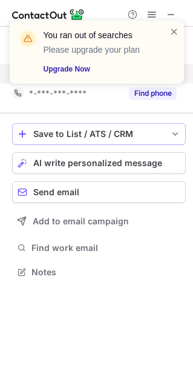
click at [110, 134] on div "Save to List / ATS / CRM" at bounding box center [99, 134] width 132 height 10
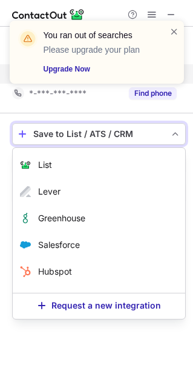
click at [179, 29] on div "You ran out of searches Please upgrade your plan Upgrade Now" at bounding box center [97, 52] width 175 height 63
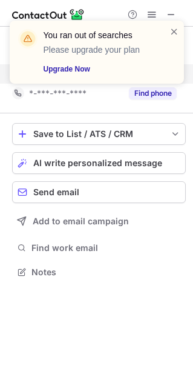
click at [179, 29] on div "You ran out of searches Please upgrade your plan Upgrade Now" at bounding box center [97, 52] width 175 height 63
click at [176, 29] on span at bounding box center [175, 31] width 10 height 12
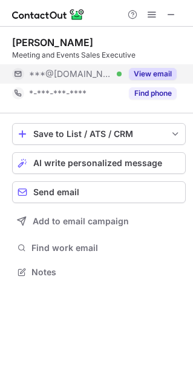
click at [151, 13] on div "You ran out of searches Please upgrade your plan Upgrade Now" at bounding box center [97, 56] width 194 height 97
click at [151, 13] on div "You ran out of searches Please upgrade your plan Upgrade Now" at bounding box center [97, 20] width 194 height 24
click at [151, 13] on span at bounding box center [152, 15] width 10 height 10
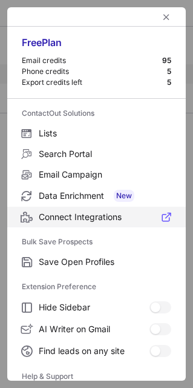
scroll to position [116, 0]
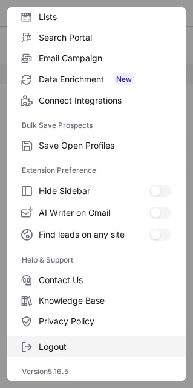
click at [75, 344] on span "Logout" at bounding box center [105, 346] width 133 height 11
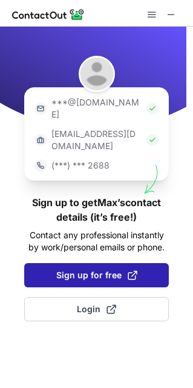
click at [109, 269] on span "Sign up for free" at bounding box center [96, 275] width 81 height 12
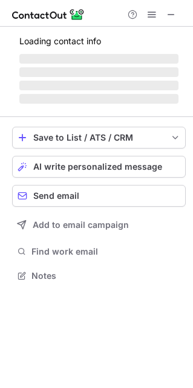
scroll to position [6, 6]
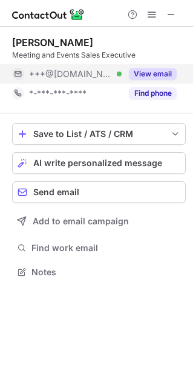
click at [150, 81] on div "View email" at bounding box center [149, 73] width 55 height 19
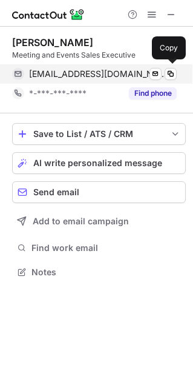
click at [173, 81] on div "maxgegbe@gmail.com Verified Send email Copy" at bounding box center [94, 73] width 165 height 19
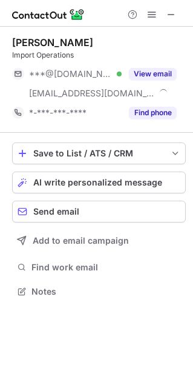
scroll to position [283, 193]
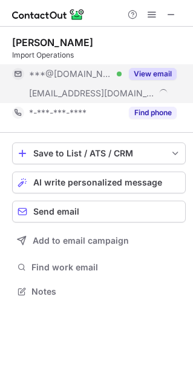
click at [135, 79] on button "View email" at bounding box center [153, 74] width 48 height 12
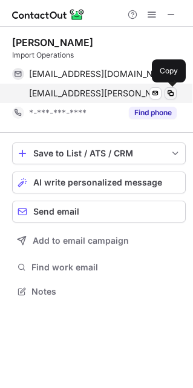
click at [175, 93] on span at bounding box center [171, 94] width 10 height 10
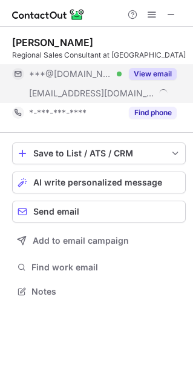
scroll to position [283, 193]
click at [130, 71] on button "View email" at bounding box center [153, 74] width 48 height 12
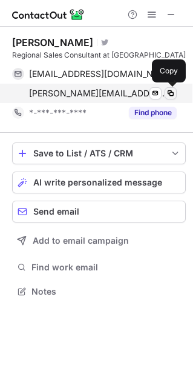
click at [166, 96] on span at bounding box center [171, 94] width 10 height 10
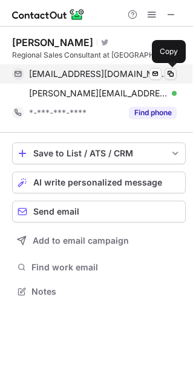
click at [171, 69] on span at bounding box center [171, 74] width 10 height 10
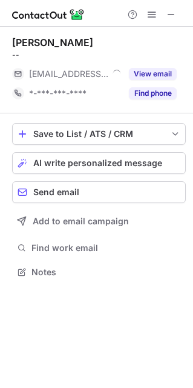
scroll to position [6, 6]
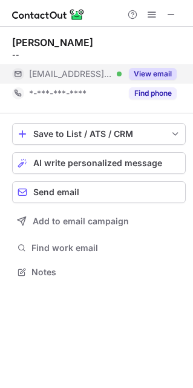
click at [132, 78] on button "View email" at bounding box center [153, 74] width 48 height 12
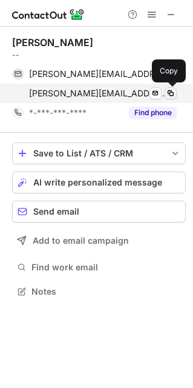
click at [171, 89] on span at bounding box center [171, 94] width 10 height 10
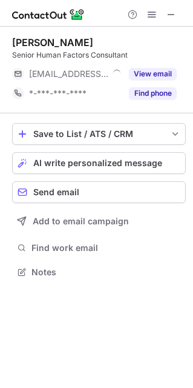
scroll to position [6, 6]
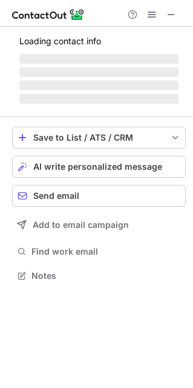
scroll to position [303, 193]
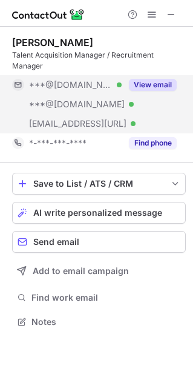
click at [160, 79] on button "View email" at bounding box center [153, 85] width 48 height 12
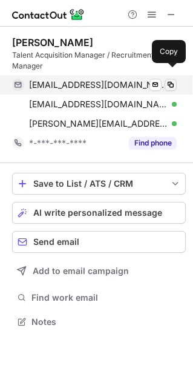
click at [176, 79] on button at bounding box center [171, 85] width 12 height 12
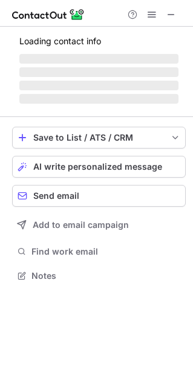
scroll to position [6, 6]
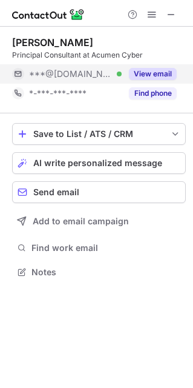
click at [146, 69] on button "View email" at bounding box center [153, 74] width 48 height 12
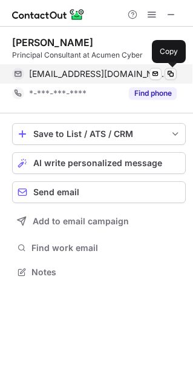
click at [167, 76] on span at bounding box center [171, 74] width 10 height 10
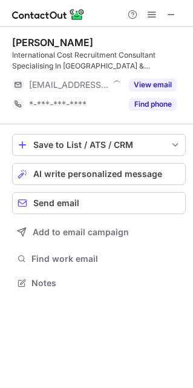
scroll to position [275, 193]
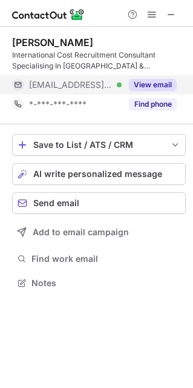
click at [157, 86] on button "View email" at bounding box center [153, 85] width 48 height 12
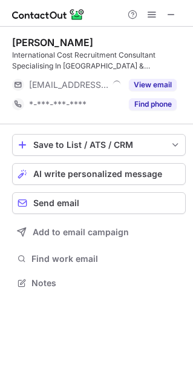
scroll to position [275, 193]
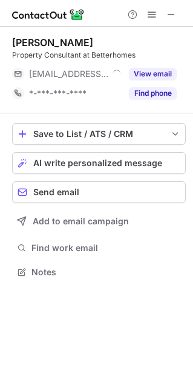
scroll to position [6, 6]
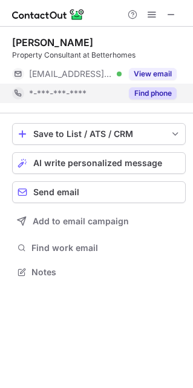
click at [141, 84] on div "Find phone" at bounding box center [149, 93] width 55 height 19
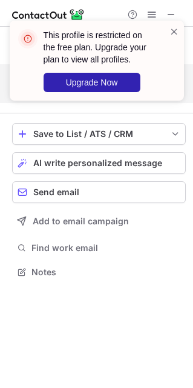
click at [157, 70] on div "This profile is restricted on the free plan. Upgrade your plan to view all prof…" at bounding box center [96, 194] width 193 height 388
click at [175, 30] on span at bounding box center [175, 31] width 10 height 12
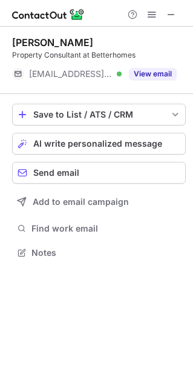
scroll to position [5, 6]
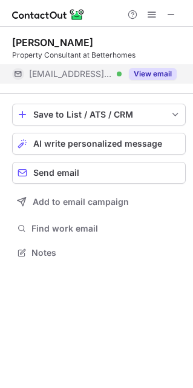
click at [153, 74] on button "View email" at bounding box center [153, 74] width 48 height 12
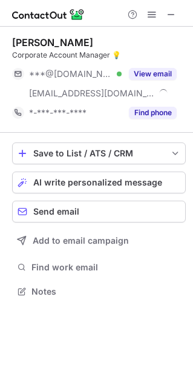
scroll to position [283, 193]
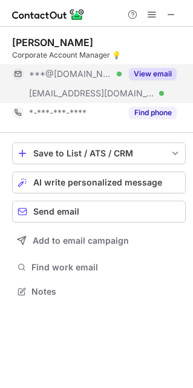
click at [160, 79] on button "View email" at bounding box center [153, 74] width 48 height 12
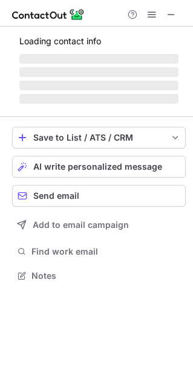
scroll to position [283, 193]
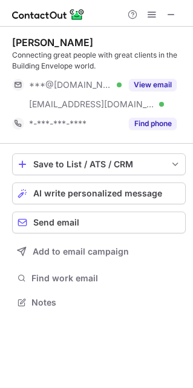
click at [124, 81] on div "View email" at bounding box center [149, 84] width 55 height 19
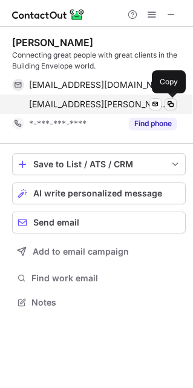
click at [166, 102] on span at bounding box center [171, 104] width 10 height 10
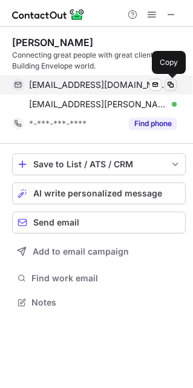
click at [172, 83] on span at bounding box center [171, 85] width 10 height 10
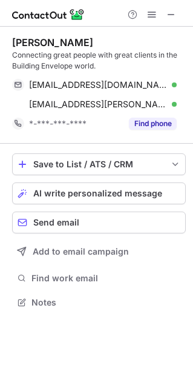
click at [31, 44] on div "Will Uttley" at bounding box center [52, 42] width 81 height 12
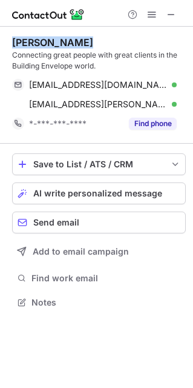
copy div "Will Uttley"
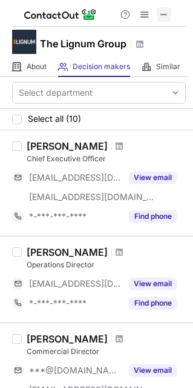
click at [163, 16] on span at bounding box center [165, 15] width 10 height 10
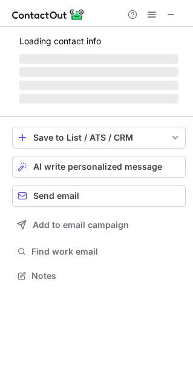
scroll to position [6, 6]
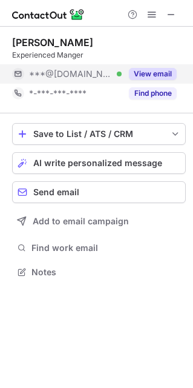
click at [151, 75] on button "View email" at bounding box center [153, 74] width 48 height 12
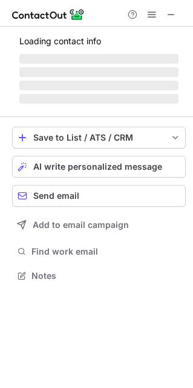
scroll to position [294, 193]
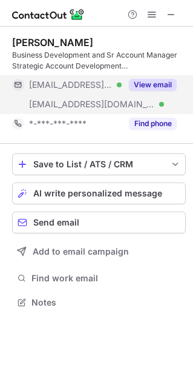
click at [144, 82] on button "View email" at bounding box center [153, 85] width 48 height 12
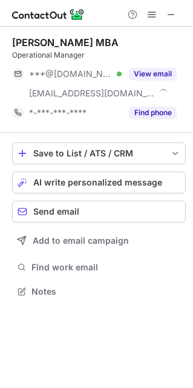
scroll to position [283, 193]
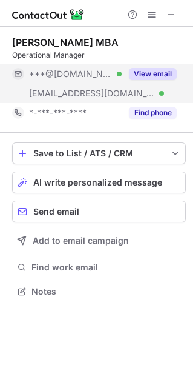
click at [137, 83] on div "View email" at bounding box center [149, 73] width 55 height 19
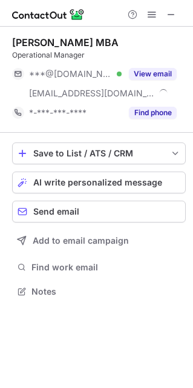
scroll to position [283, 193]
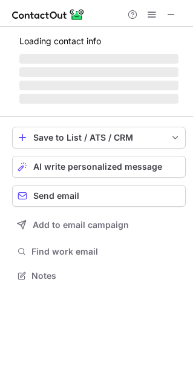
scroll to position [275, 193]
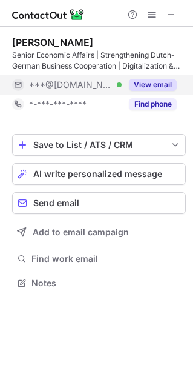
click at [155, 89] on button "View email" at bounding box center [153, 85] width 48 height 12
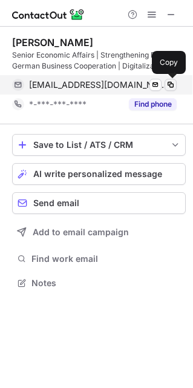
click at [172, 86] on span at bounding box center [171, 85] width 10 height 10
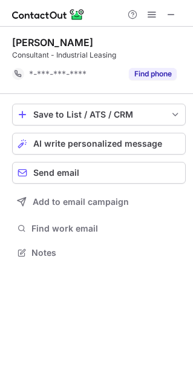
scroll to position [5, 6]
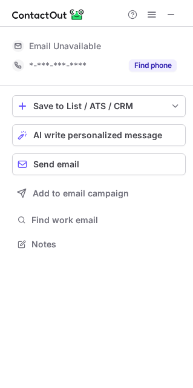
scroll to position [235, 193]
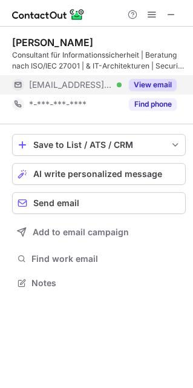
scroll to position [275, 193]
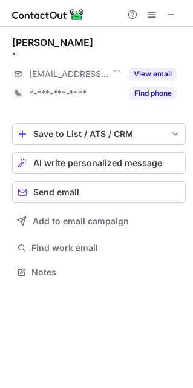
scroll to position [6, 6]
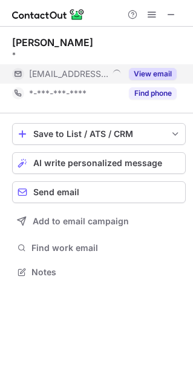
click at [135, 76] on button "View email" at bounding box center [153, 74] width 48 height 12
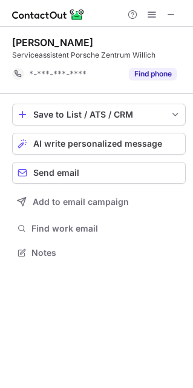
scroll to position [5, 6]
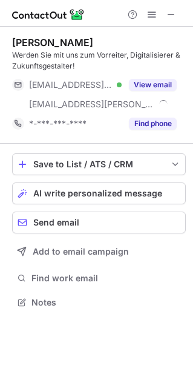
scroll to position [294, 193]
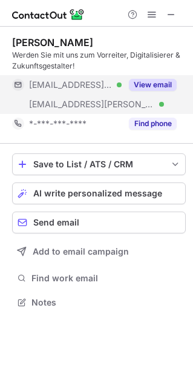
click at [153, 86] on button "View email" at bounding box center [153, 85] width 48 height 12
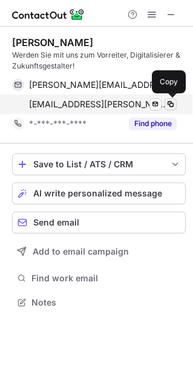
click at [175, 106] on button at bounding box center [171, 104] width 12 height 12
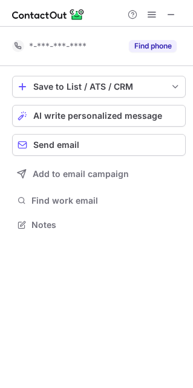
scroll to position [6, 6]
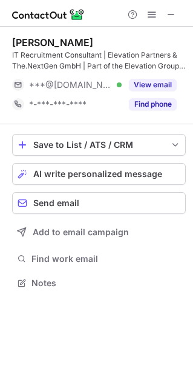
scroll to position [275, 193]
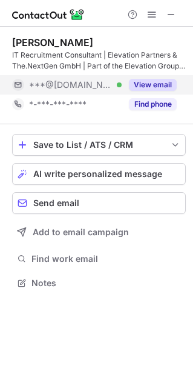
click at [133, 80] on button "View email" at bounding box center [153, 85] width 48 height 12
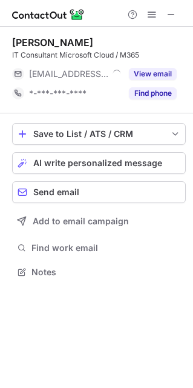
scroll to position [6, 6]
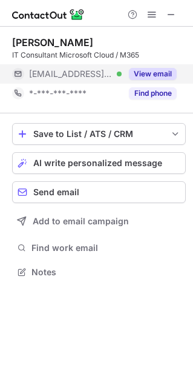
click at [133, 76] on button "View email" at bounding box center [153, 74] width 48 height 12
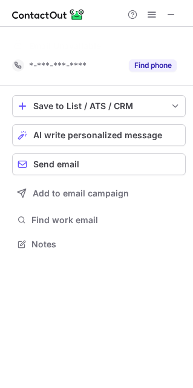
scroll to position [6, 6]
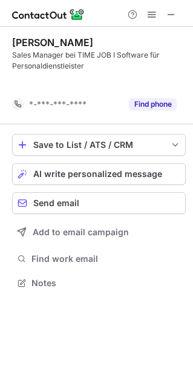
scroll to position [5, 6]
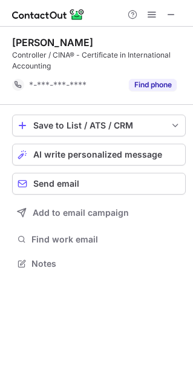
scroll to position [5, 6]
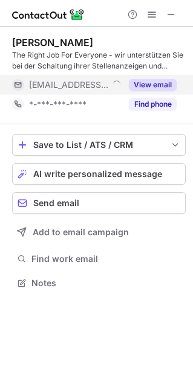
scroll to position [275, 193]
click at [146, 89] on button "View email" at bounding box center [153, 85] width 48 height 12
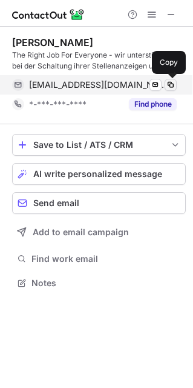
click at [172, 82] on span at bounding box center [171, 85] width 10 height 10
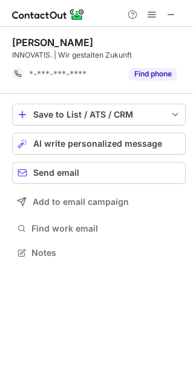
scroll to position [5, 6]
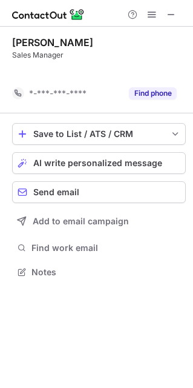
scroll to position [5, 6]
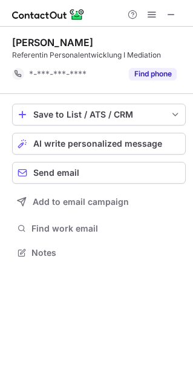
scroll to position [5, 6]
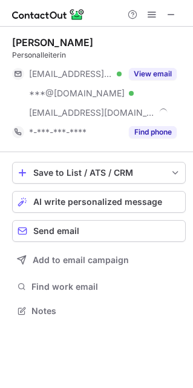
scroll to position [303, 193]
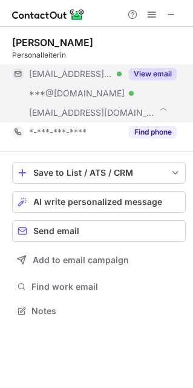
click at [158, 69] on button "View email" at bounding box center [153, 74] width 48 height 12
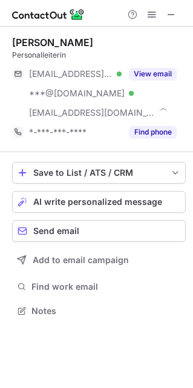
scroll to position [303, 193]
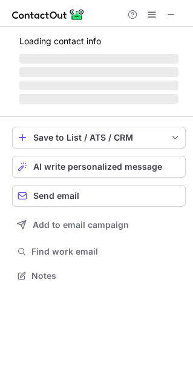
scroll to position [6, 6]
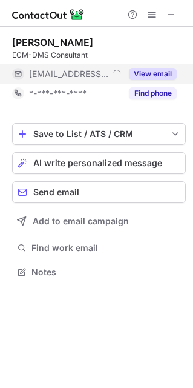
click at [135, 73] on button "View email" at bounding box center [153, 74] width 48 height 12
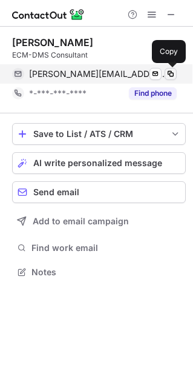
click at [173, 69] on span at bounding box center [171, 74] width 10 height 10
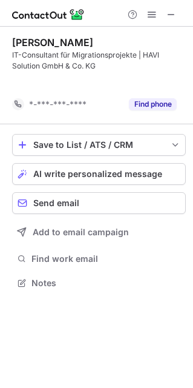
scroll to position [5, 6]
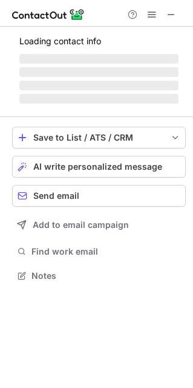
scroll to position [6, 6]
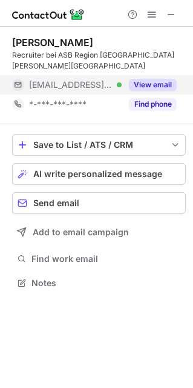
click at [156, 79] on button "View email" at bounding box center [153, 85] width 48 height 12
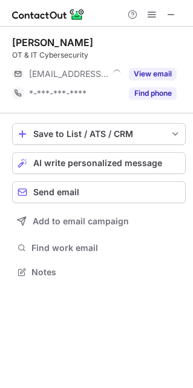
scroll to position [6, 6]
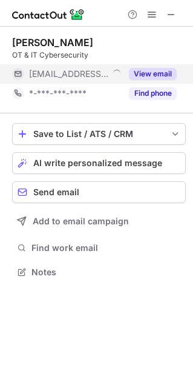
click at [126, 75] on div "View email" at bounding box center [149, 73] width 55 height 19
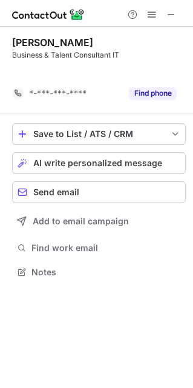
scroll to position [5, 6]
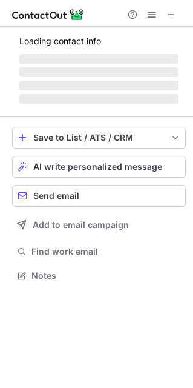
scroll to position [6, 6]
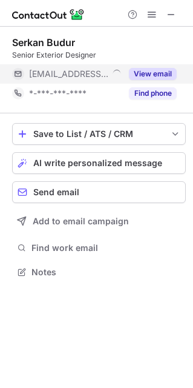
click at [137, 67] on div "View email" at bounding box center [149, 73] width 55 height 19
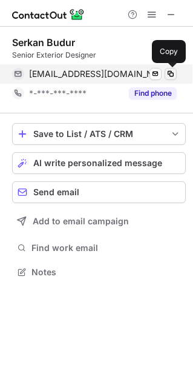
click at [165, 72] on button at bounding box center [171, 74] width 12 height 12
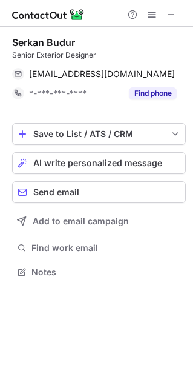
click at [48, 38] on div "Serkan Budur" at bounding box center [43, 42] width 63 height 12
copy div "Serkan Budur"
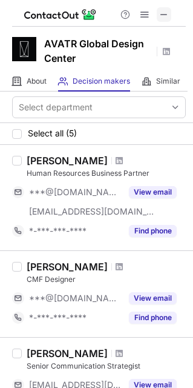
click at [163, 16] on span at bounding box center [165, 15] width 10 height 10
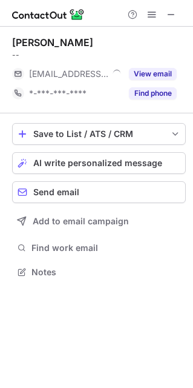
scroll to position [6, 6]
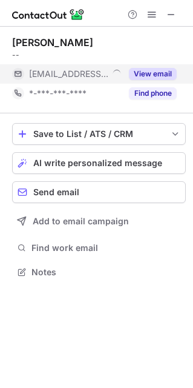
click at [141, 72] on button "View email" at bounding box center [153, 74] width 48 height 12
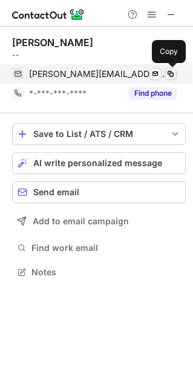
click at [173, 71] on span at bounding box center [171, 74] width 10 height 10
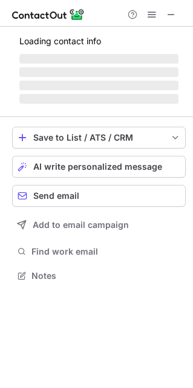
scroll to position [235, 193]
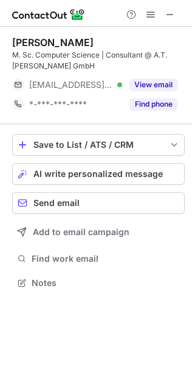
scroll to position [275, 192]
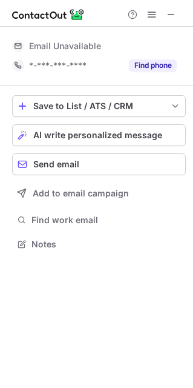
scroll to position [235, 193]
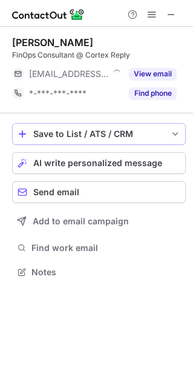
scroll to position [6, 6]
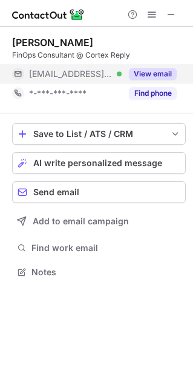
click at [144, 76] on button "View email" at bounding box center [153, 74] width 48 height 12
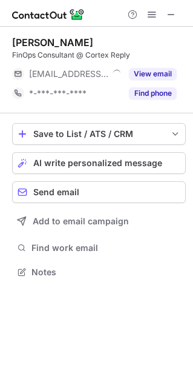
scroll to position [6, 6]
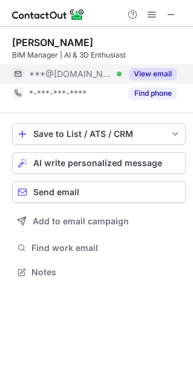
click at [160, 76] on button "View email" at bounding box center [153, 74] width 48 height 12
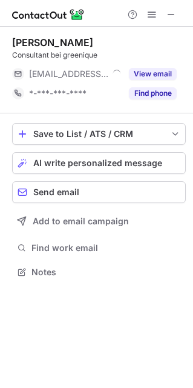
scroll to position [6, 6]
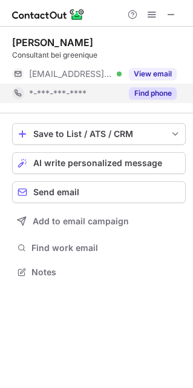
click at [144, 84] on div "Find phone" at bounding box center [149, 93] width 55 height 19
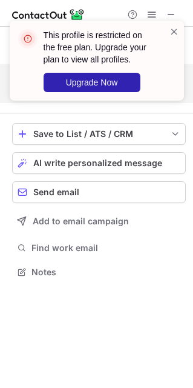
click at [148, 76] on div "This profile is restricted on the free plan. Upgrade your plan to view all prof…" at bounding box center [96, 194] width 193 height 388
click at [166, 36] on div "This profile is restricted on the free plan. Upgrade your plan to view all prof…" at bounding box center [105, 60] width 123 height 63
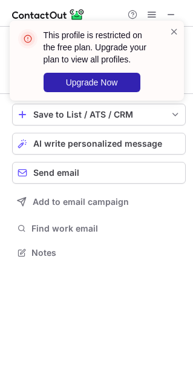
click at [168, 29] on div "This profile is restricted on the free plan. Upgrade your plan to view all prof…" at bounding box center [92, 60] width 155 height 70
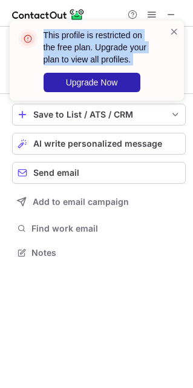
click at [168, 29] on div "This profile is restricted on the free plan. Upgrade your plan to view all prof…" at bounding box center [92, 60] width 155 height 70
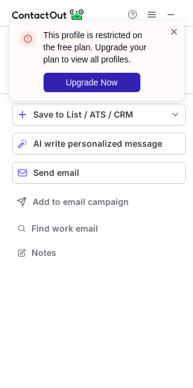
click at [173, 29] on span at bounding box center [175, 31] width 10 height 12
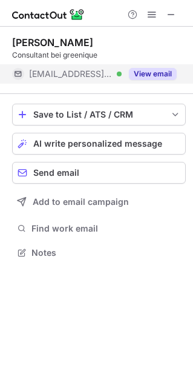
click at [153, 83] on div "View email" at bounding box center [149, 73] width 55 height 19
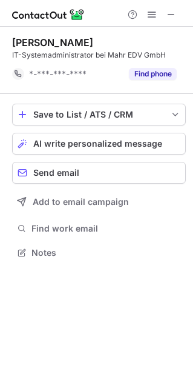
scroll to position [5, 6]
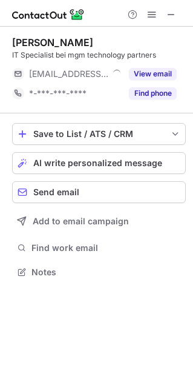
scroll to position [6, 6]
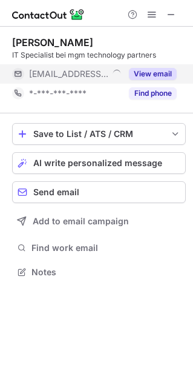
click at [138, 79] on button "View email" at bounding box center [153, 74] width 48 height 12
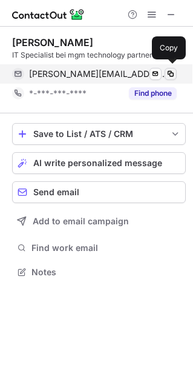
click at [175, 76] on button at bounding box center [171, 74] width 12 height 12
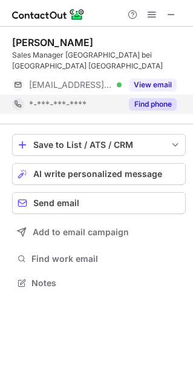
scroll to position [275, 193]
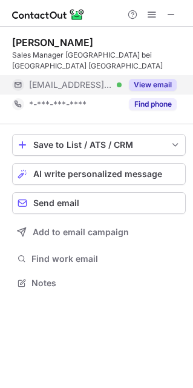
click at [126, 87] on div "View email" at bounding box center [149, 84] width 55 height 19
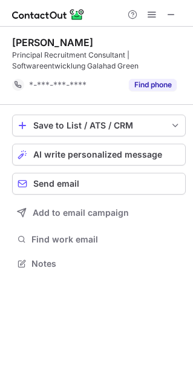
scroll to position [5, 6]
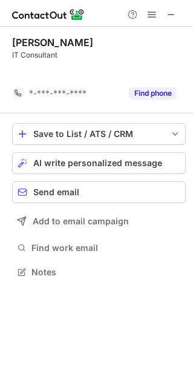
scroll to position [5, 6]
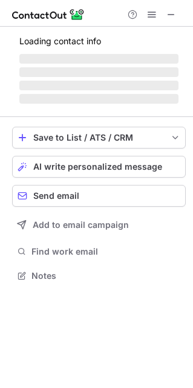
scroll to position [294, 193]
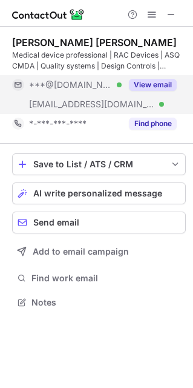
click at [152, 94] on div "View email" at bounding box center [149, 84] width 55 height 19
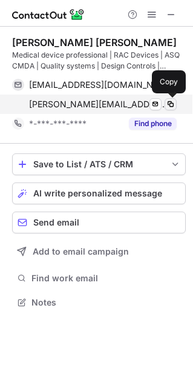
click at [168, 109] on button at bounding box center [171, 104] width 12 height 12
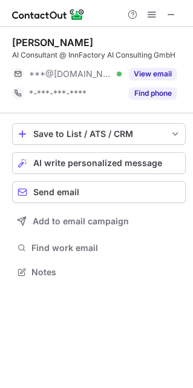
scroll to position [6, 6]
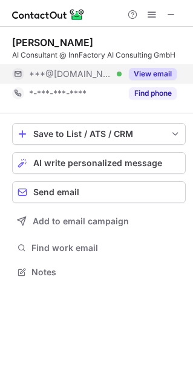
click at [161, 72] on button "View email" at bounding box center [153, 74] width 48 height 12
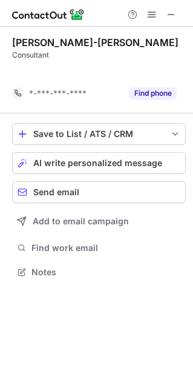
scroll to position [5, 6]
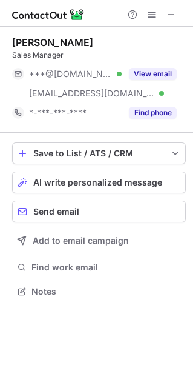
scroll to position [283, 193]
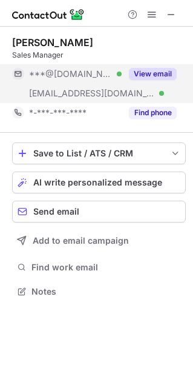
click at [148, 79] on button "View email" at bounding box center [153, 74] width 48 height 12
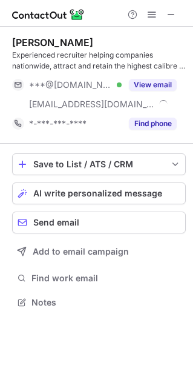
scroll to position [294, 193]
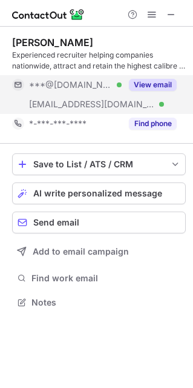
click at [146, 87] on button "View email" at bounding box center [153, 85] width 48 height 12
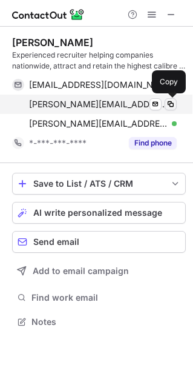
scroll to position [314, 193]
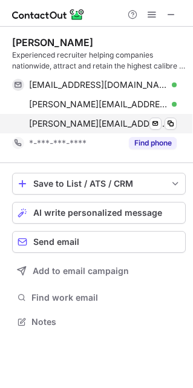
click at [177, 120] on div "[PERSON_NAME][EMAIL_ADDRESS][DOMAIN_NAME] Verified Send email Copy" at bounding box center [94, 123] width 165 height 19
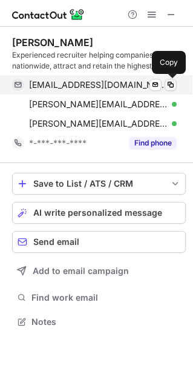
click at [171, 89] on span at bounding box center [171, 85] width 10 height 10
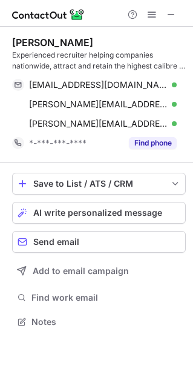
click at [62, 42] on div "Paul Reddish" at bounding box center [52, 42] width 81 height 12
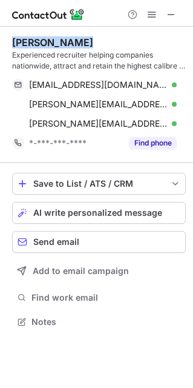
click at [62, 42] on div "Paul Reddish" at bounding box center [52, 42] width 81 height 12
copy div "Paul Reddish"
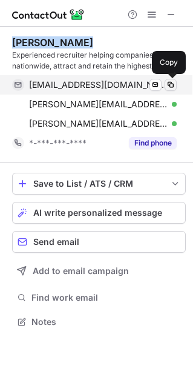
click at [169, 87] on span at bounding box center [171, 85] width 10 height 10
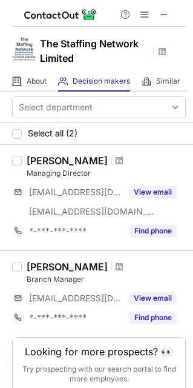
click at [175, 12] on div "Help & Support" at bounding box center [99, 13] width 174 height 27
click at [140, 27] on div "The Staffing Network Limited" at bounding box center [96, 49] width 193 height 45
click at [162, 24] on div "Help & Support" at bounding box center [99, 13] width 174 height 27
click at [162, 19] on span at bounding box center [165, 15] width 10 height 10
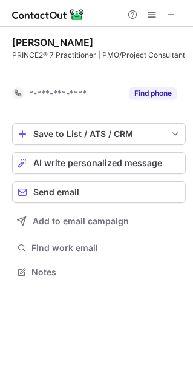
scroll to position [5, 6]
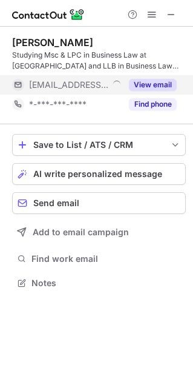
scroll to position [275, 193]
click at [150, 76] on div "View email" at bounding box center [149, 84] width 55 height 19
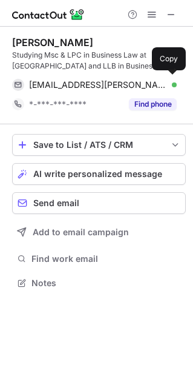
click at [164, 87] on div "carmel.amanuel@infotrack.co.uk Verified" at bounding box center [103, 84] width 148 height 11
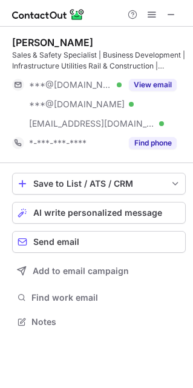
scroll to position [314, 193]
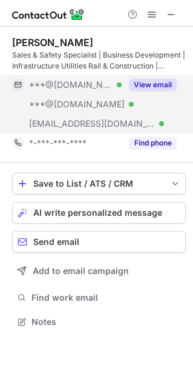
click at [139, 81] on button "View email" at bounding box center [153, 85] width 48 height 12
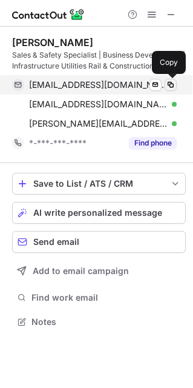
click at [170, 84] on span at bounding box center [171, 85] width 10 height 10
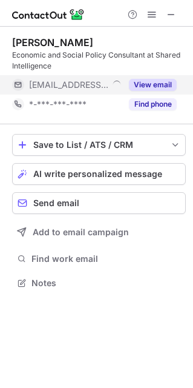
scroll to position [275, 193]
click at [159, 76] on div "View email" at bounding box center [149, 84] width 55 height 19
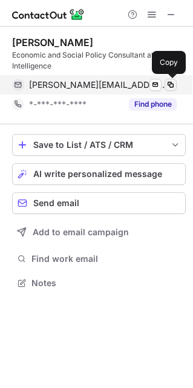
click at [168, 83] on span at bounding box center [171, 85] width 10 height 10
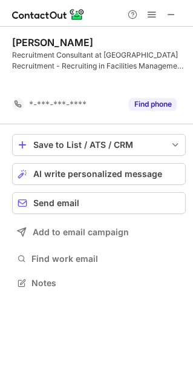
scroll to position [5, 6]
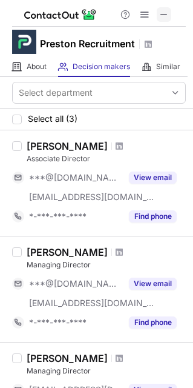
click at [163, 15] on span at bounding box center [165, 15] width 10 height 10
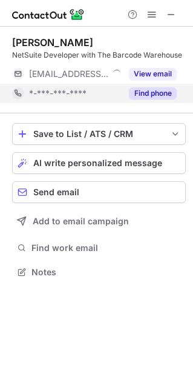
scroll to position [6, 6]
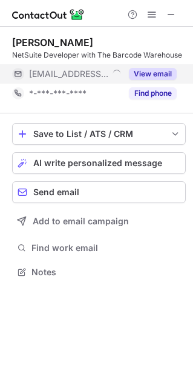
click at [148, 76] on button "View email" at bounding box center [153, 74] width 48 height 12
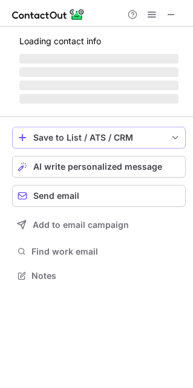
scroll to position [275, 193]
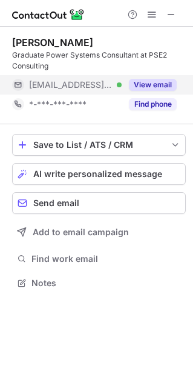
click at [143, 83] on button "View email" at bounding box center [153, 85] width 48 height 12
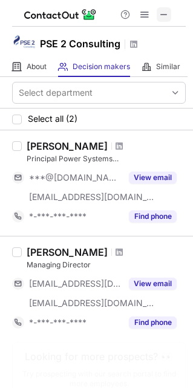
click at [167, 10] on span at bounding box center [165, 15] width 10 height 10
